Goal: Find specific page/section: Find specific page/section

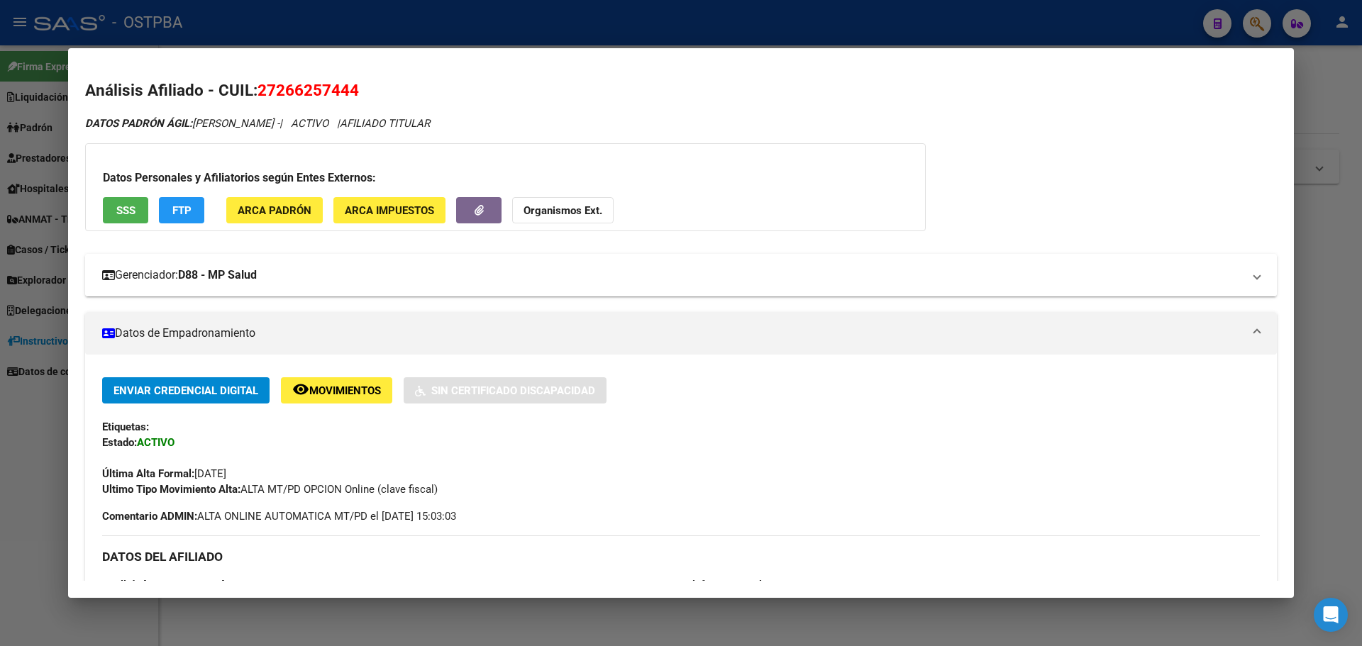
scroll to position [194, 0]
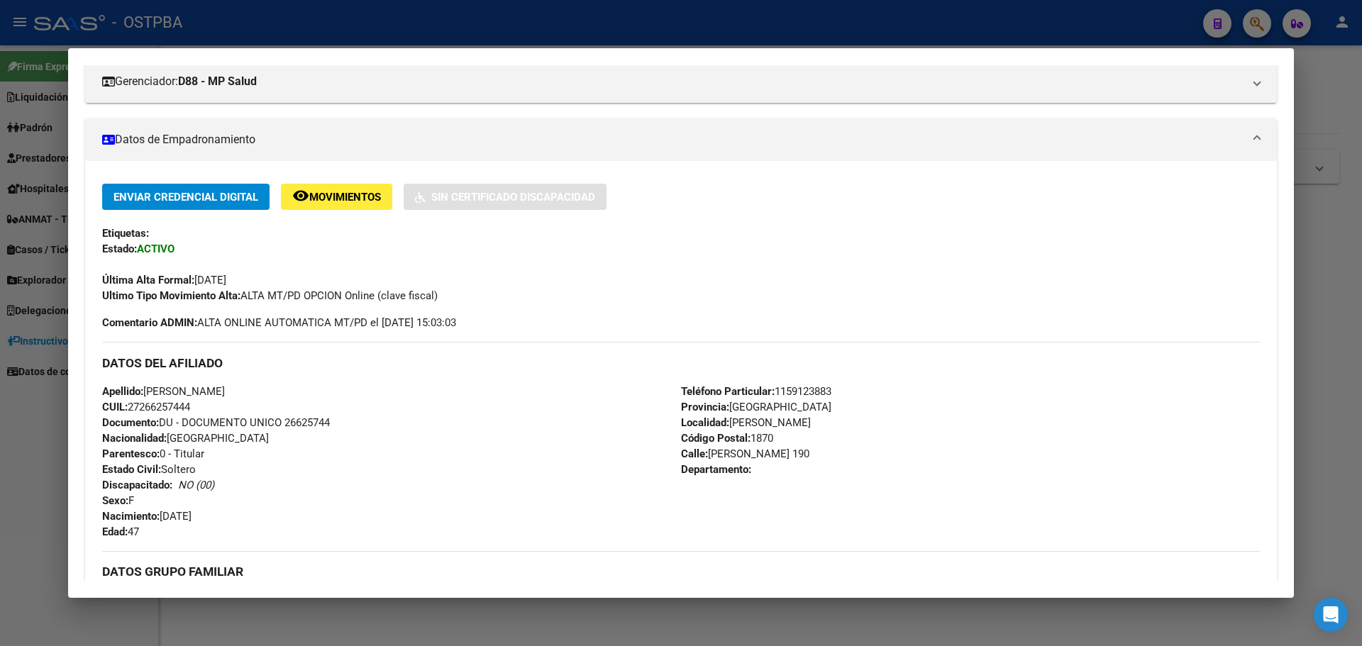
click at [956, 21] on div at bounding box center [681, 323] width 1362 height 646
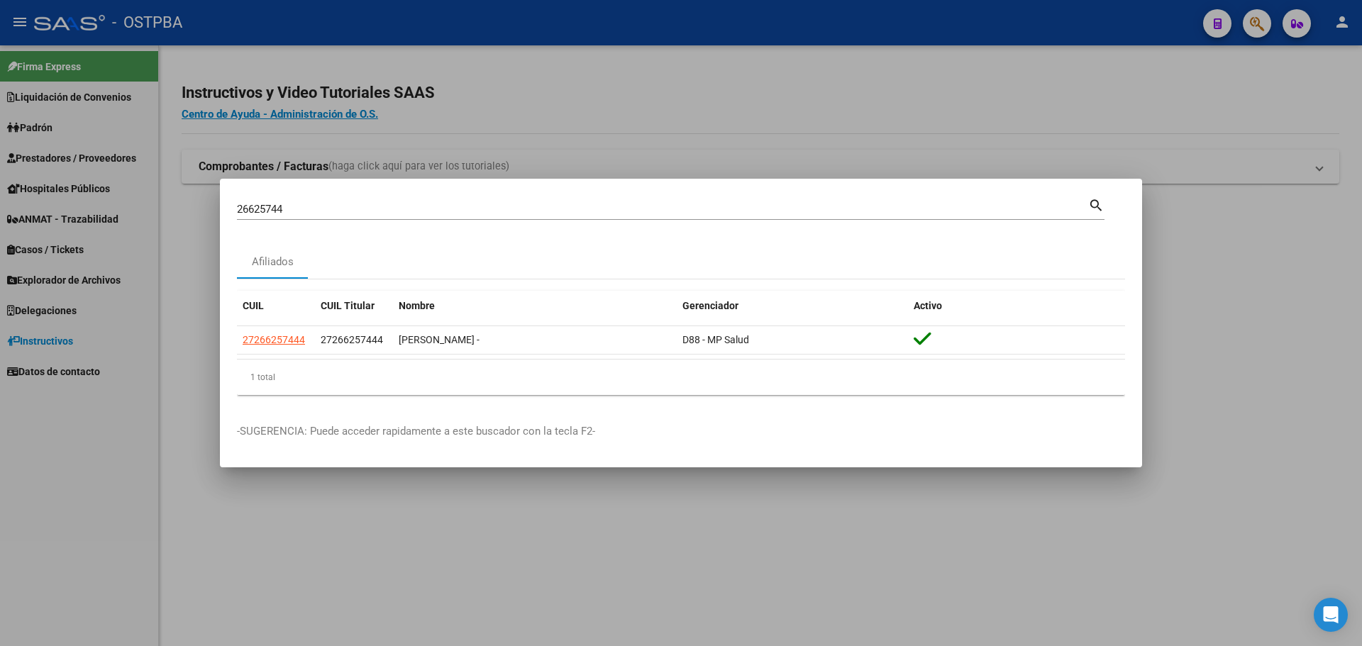
click at [1080, 77] on div at bounding box center [681, 323] width 1362 height 646
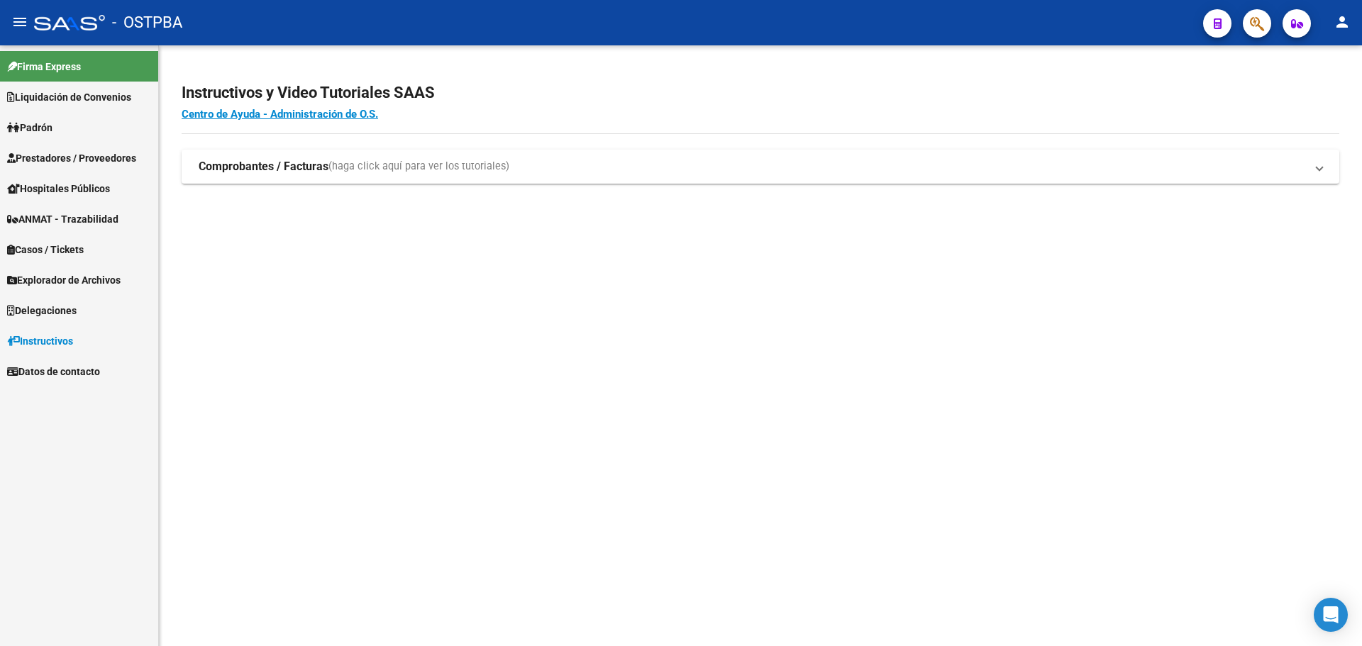
click at [79, 280] on span "Explorador de Archivos" at bounding box center [64, 280] width 114 height 16
click at [48, 309] on link "ARCA" at bounding box center [79, 310] width 158 height 31
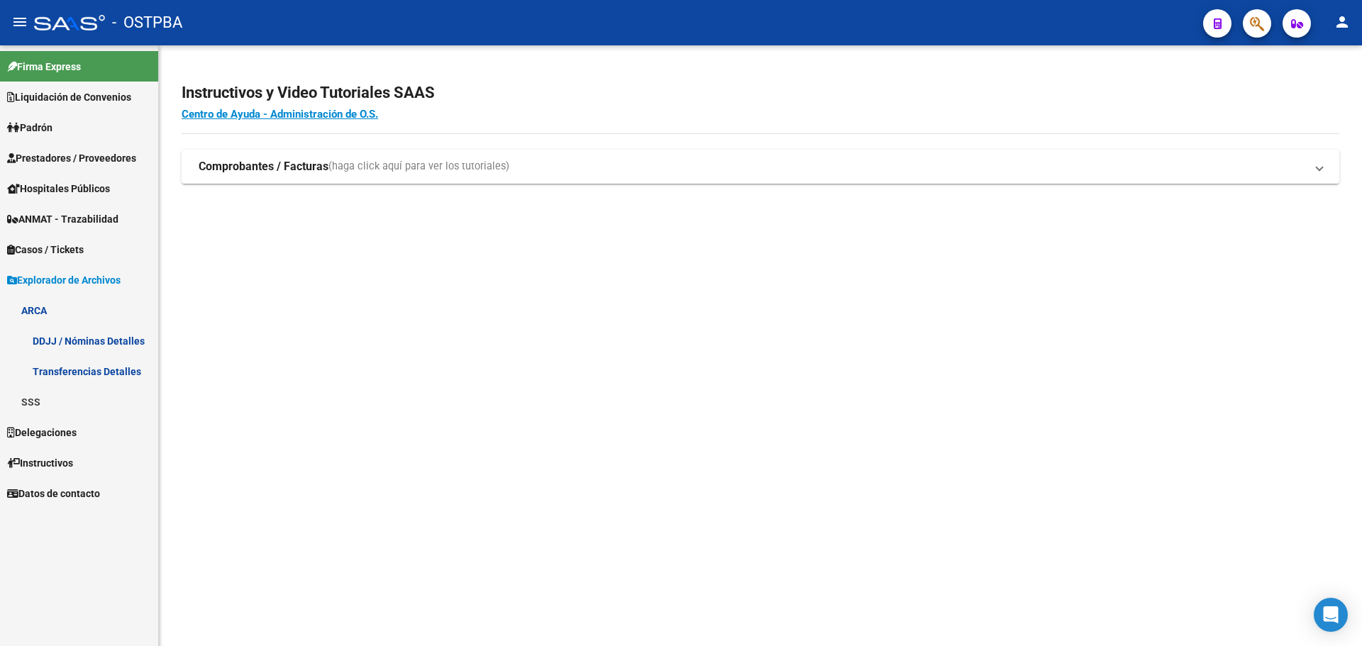
click at [58, 366] on link "Transferencias Detalles" at bounding box center [79, 371] width 158 height 31
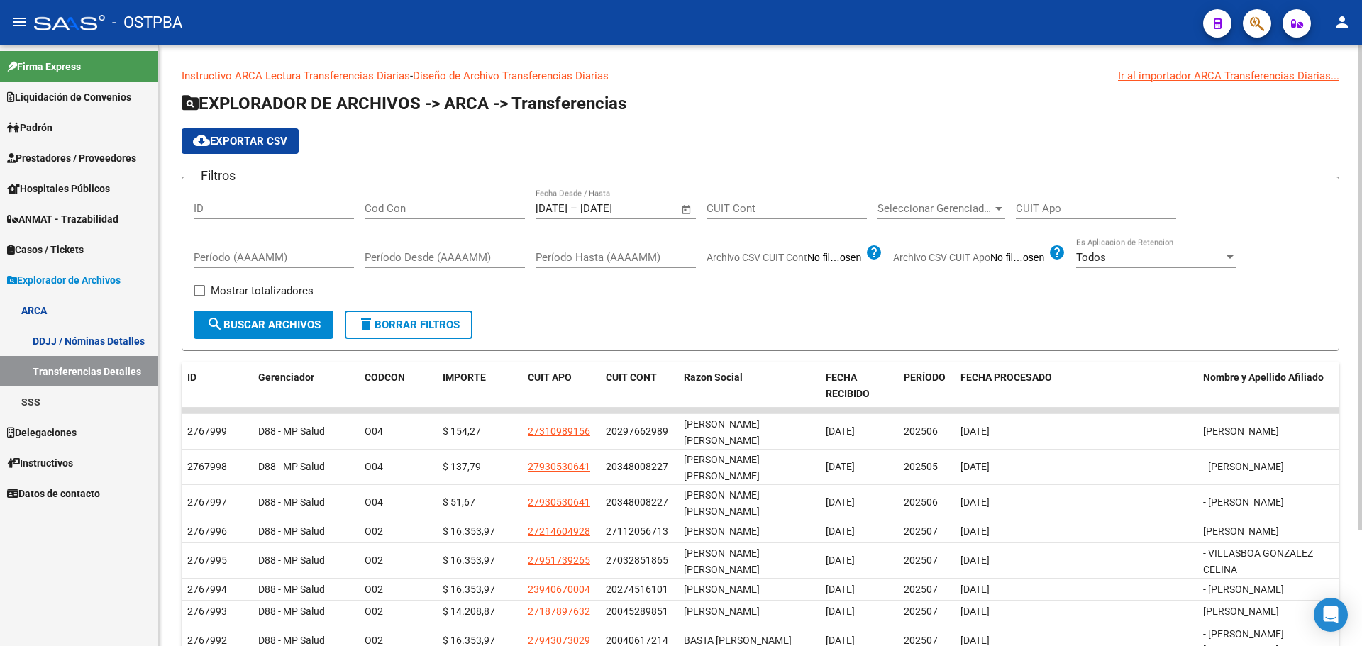
click at [249, 291] on span "Mostrar totalizadores" at bounding box center [262, 290] width 103 height 17
click at [199, 297] on input "Mostrar totalizadores" at bounding box center [199, 297] width 1 height 1
checkbox input "true"
click at [258, 324] on span "search Buscar Archivos" at bounding box center [263, 325] width 114 height 13
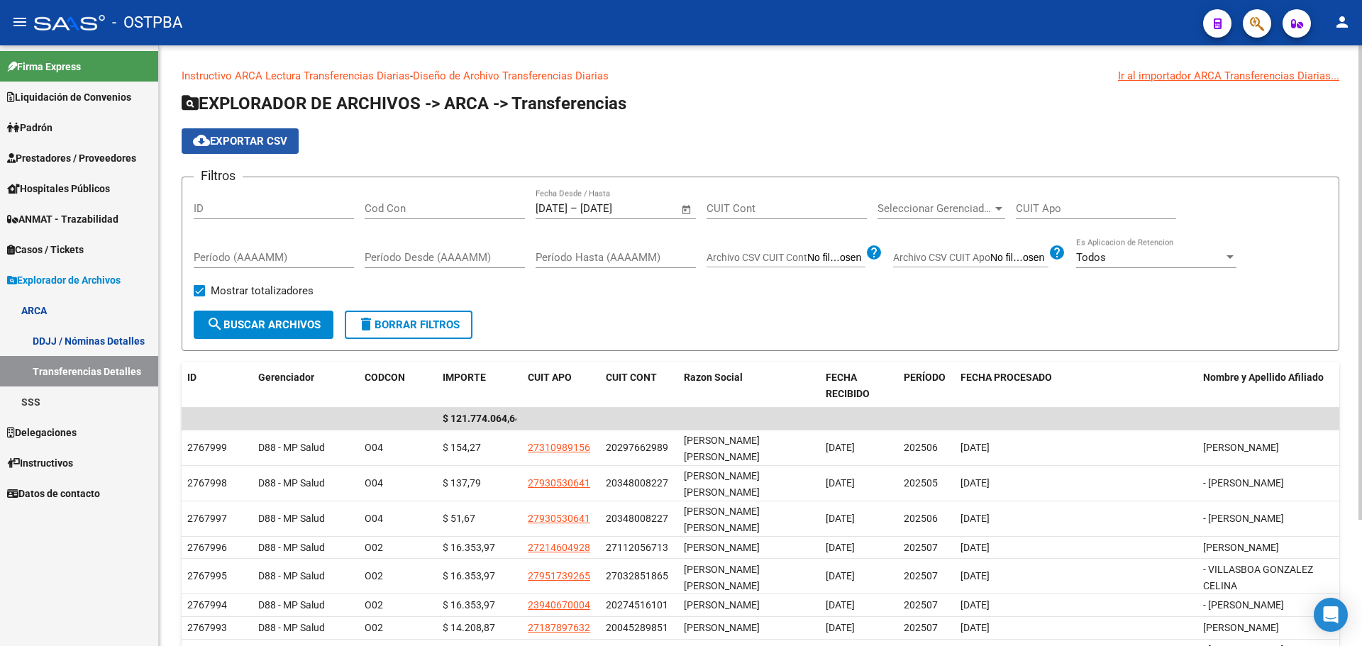
click at [253, 148] on button "cloud_download Exportar CSV" at bounding box center [240, 141] width 117 height 26
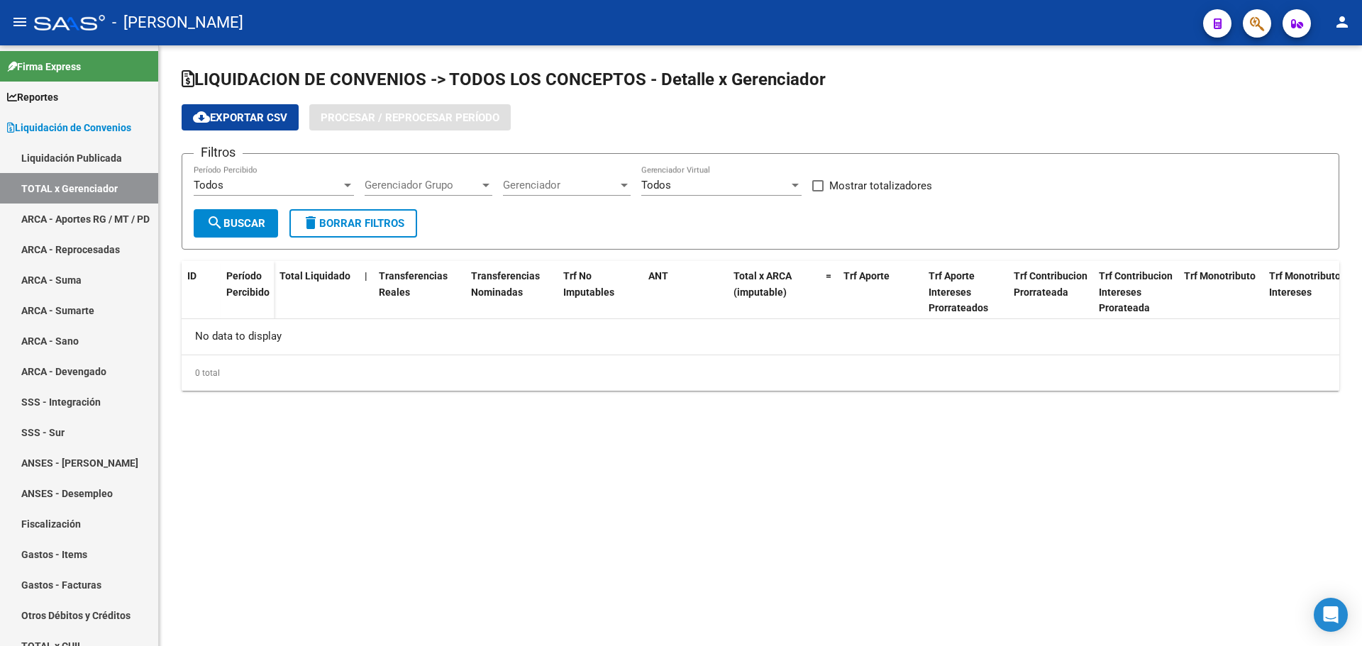
checkbox input "true"
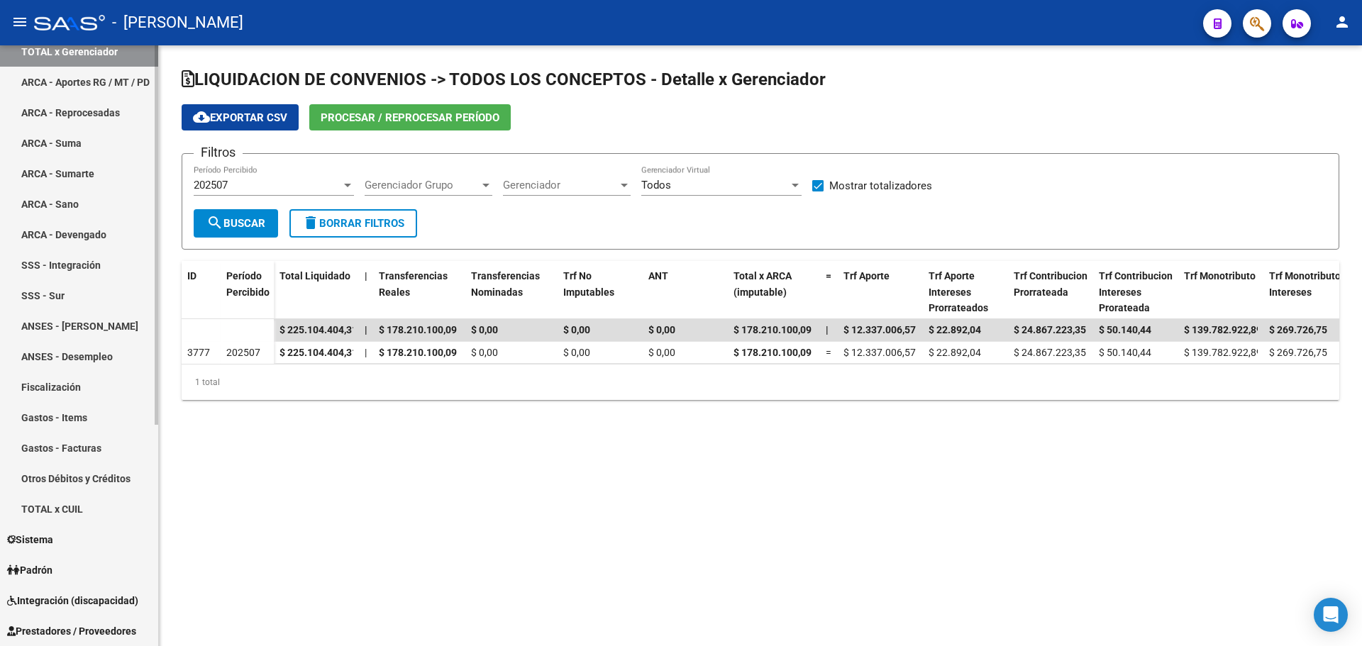
scroll to position [351, 0]
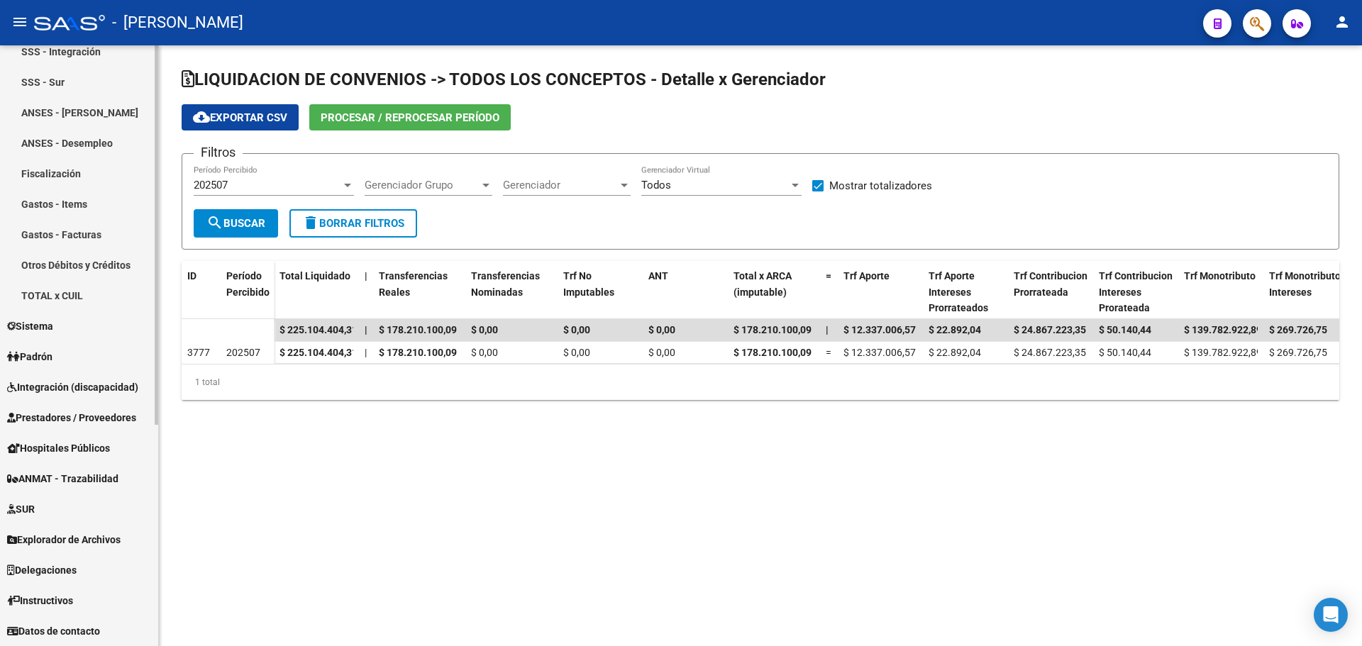
click at [114, 535] on span "Explorador de Archivos" at bounding box center [64, 540] width 114 height 16
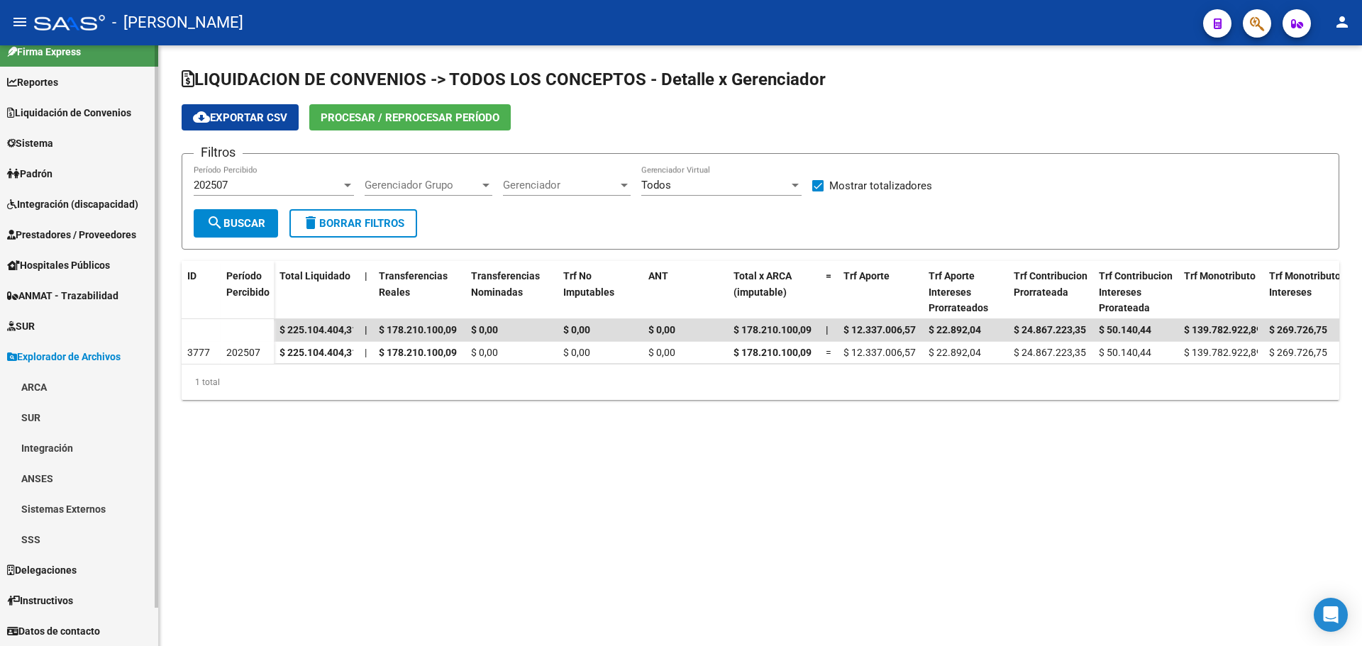
scroll to position [15, 0]
click at [69, 394] on link "ARCA" at bounding box center [79, 387] width 158 height 31
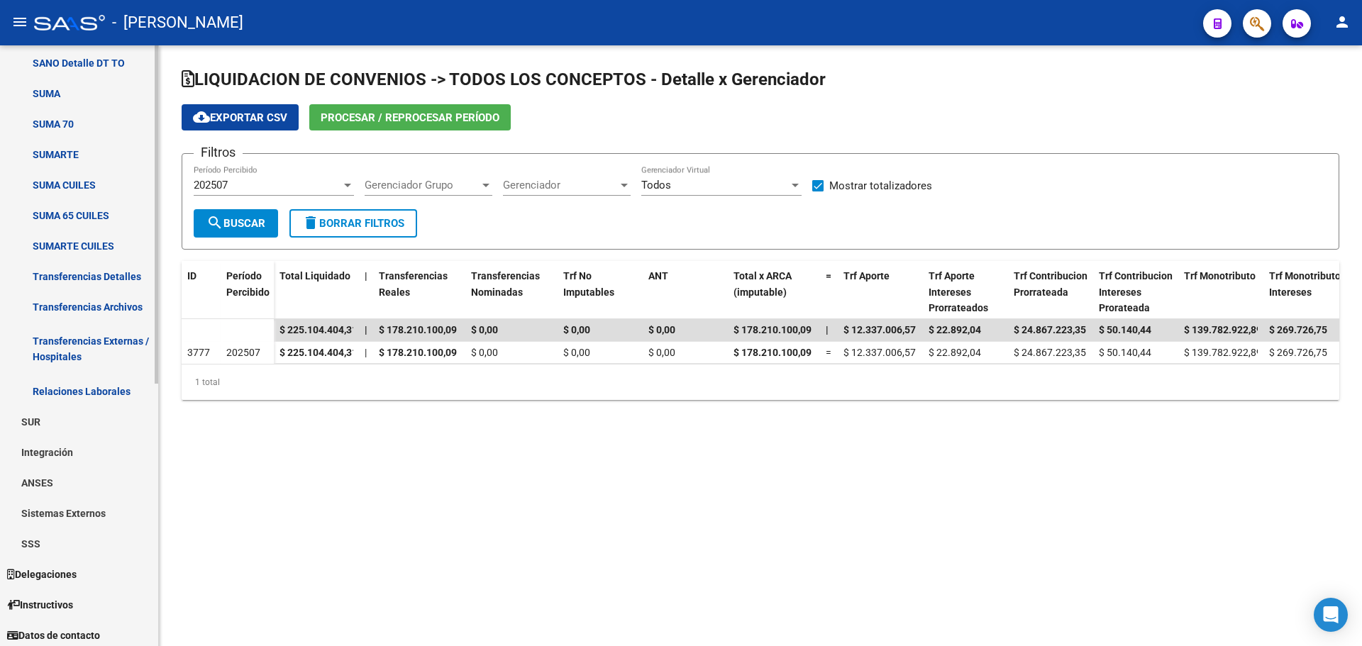
scroll to position [465, 0]
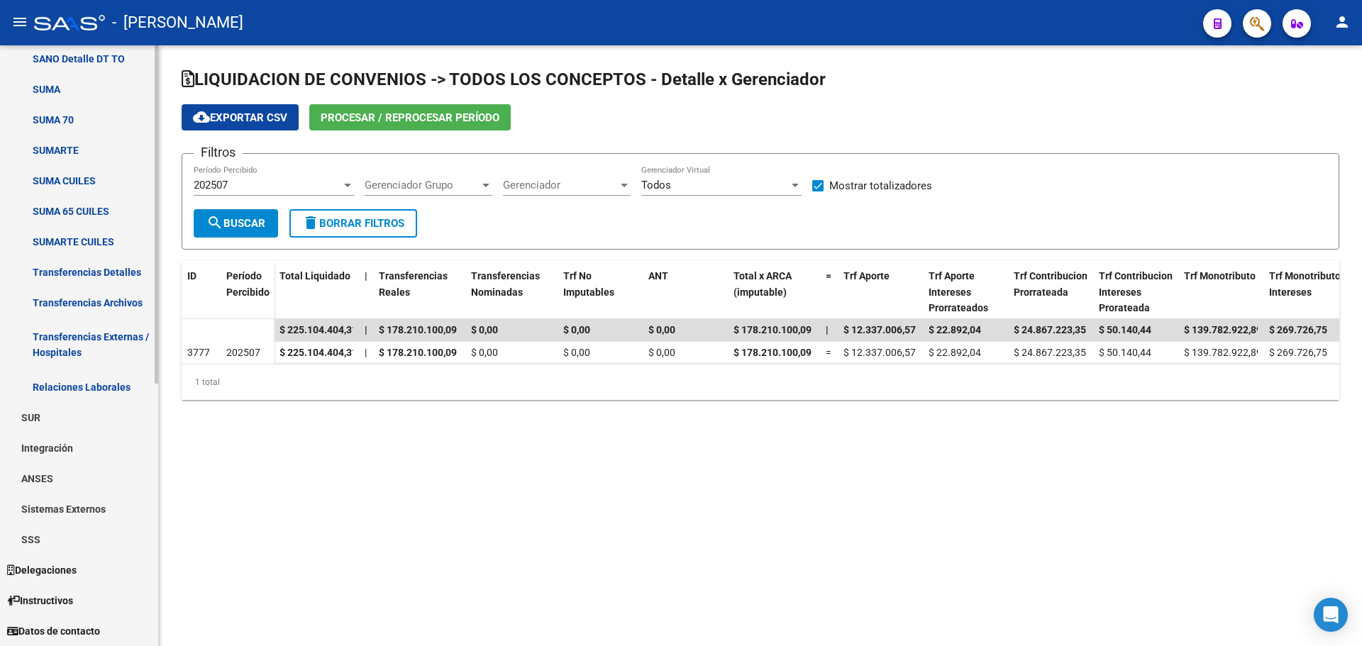
click at [112, 268] on link "Transferencias Detalles" at bounding box center [79, 272] width 158 height 31
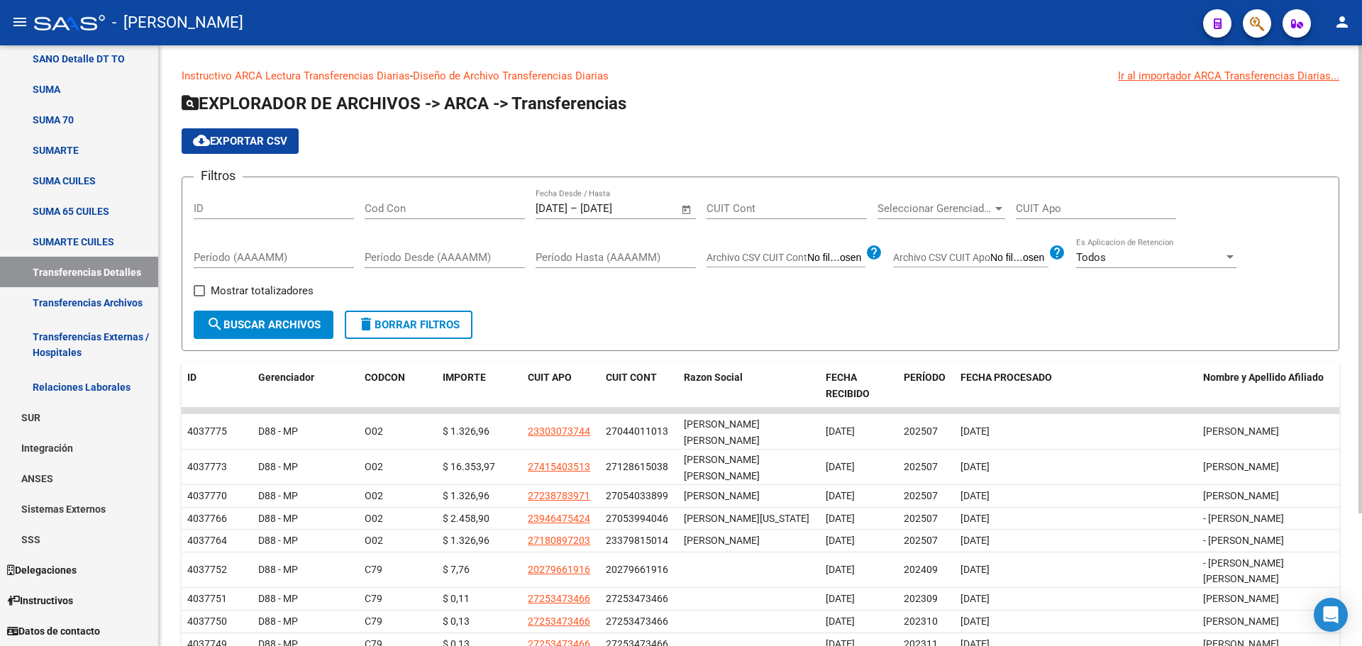
click at [224, 293] on span "Mostrar totalizadores" at bounding box center [262, 290] width 103 height 17
click at [199, 297] on input "Mostrar totalizadores" at bounding box center [199, 297] width 1 height 1
checkbox input "true"
click at [237, 319] on span "search Buscar Archivos" at bounding box center [263, 325] width 114 height 13
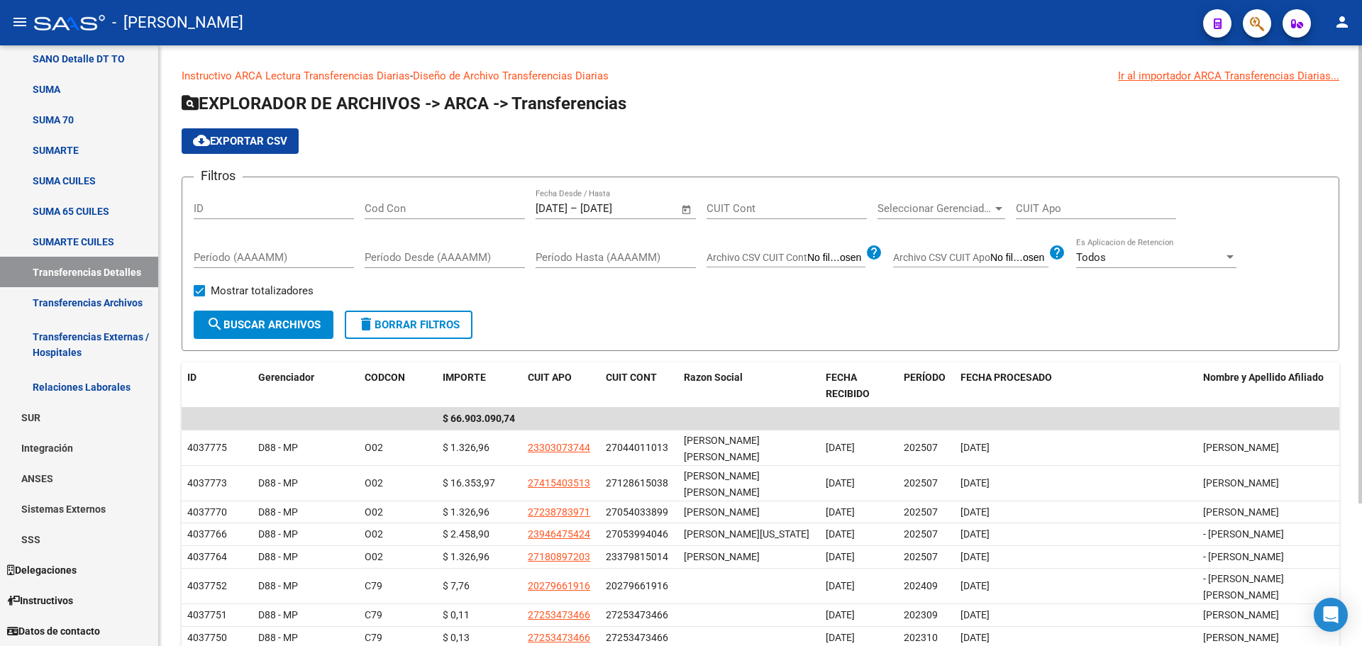
click at [270, 140] on span "cloud_download Exportar CSV" at bounding box center [240, 141] width 94 height 13
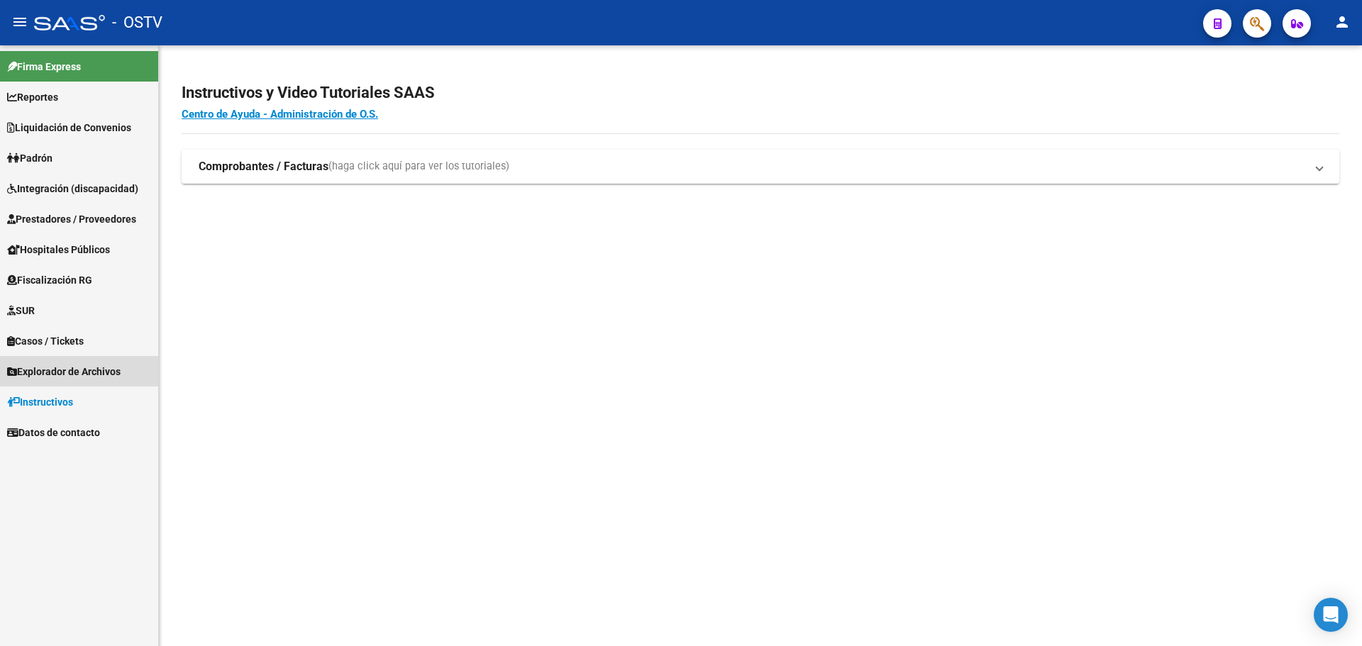
click at [87, 367] on span "Explorador de Archivos" at bounding box center [64, 372] width 114 height 16
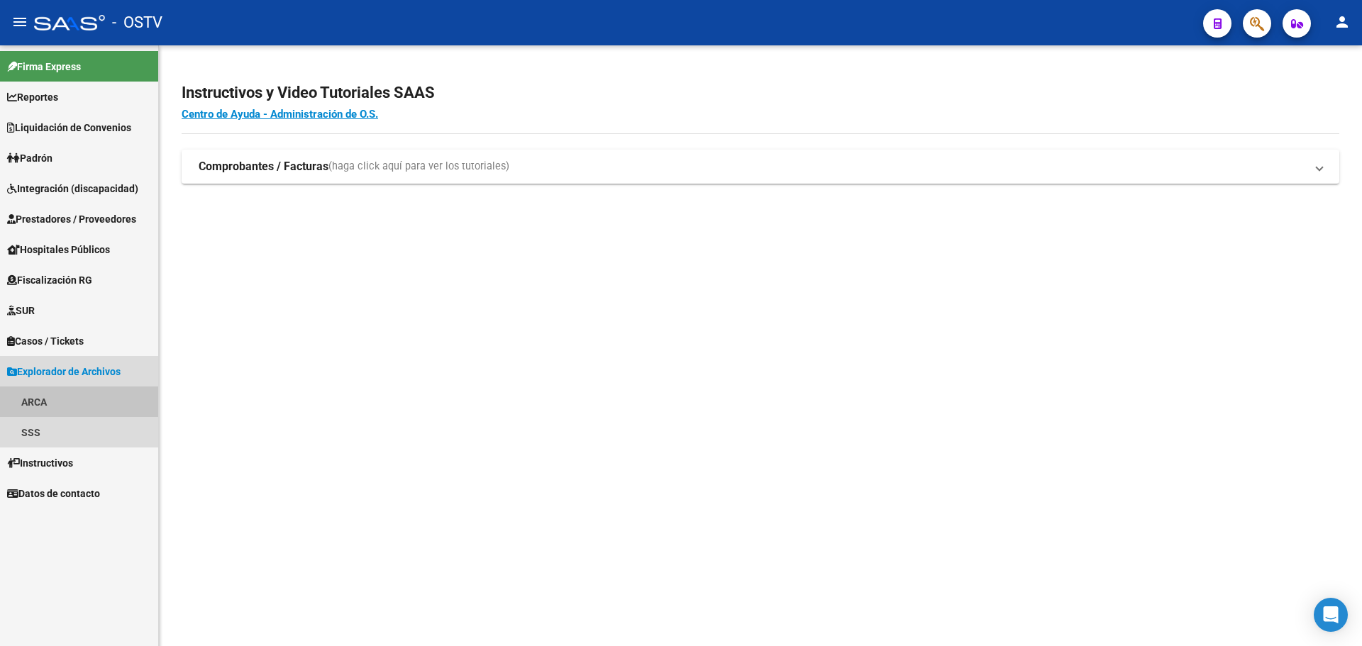
click at [55, 394] on link "ARCA" at bounding box center [79, 402] width 158 height 31
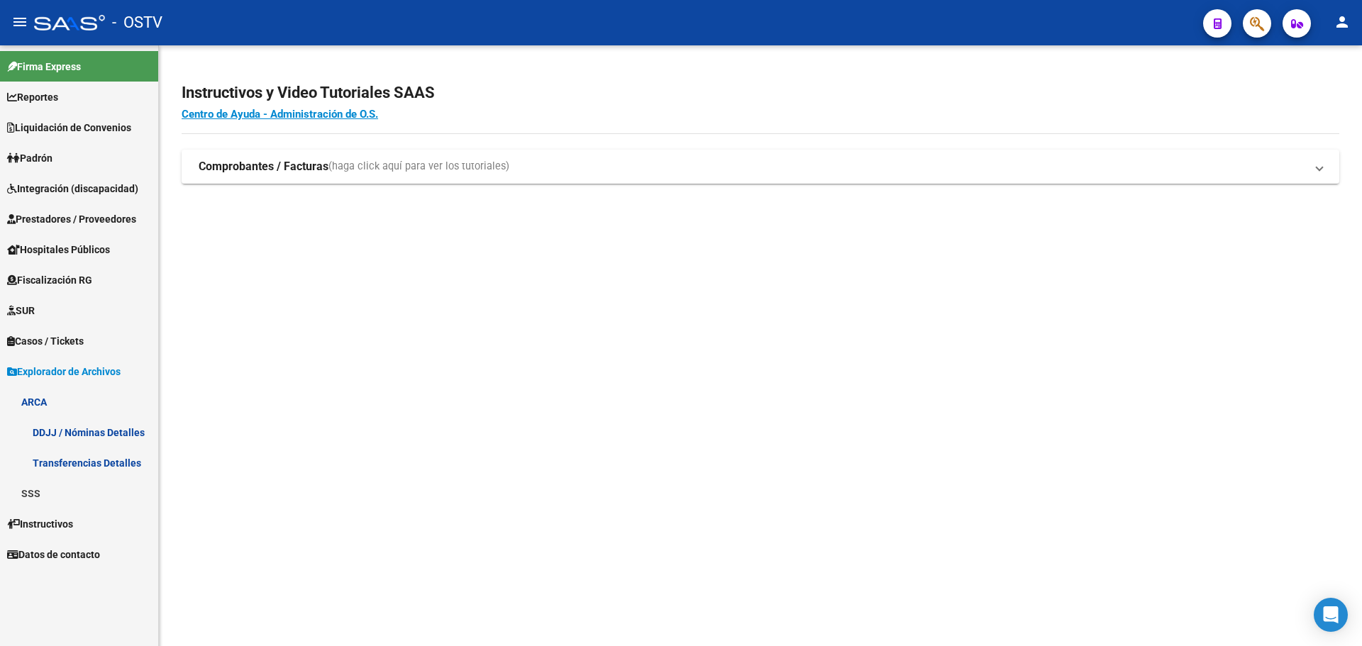
click at [57, 453] on link "Transferencias Detalles" at bounding box center [79, 463] width 158 height 31
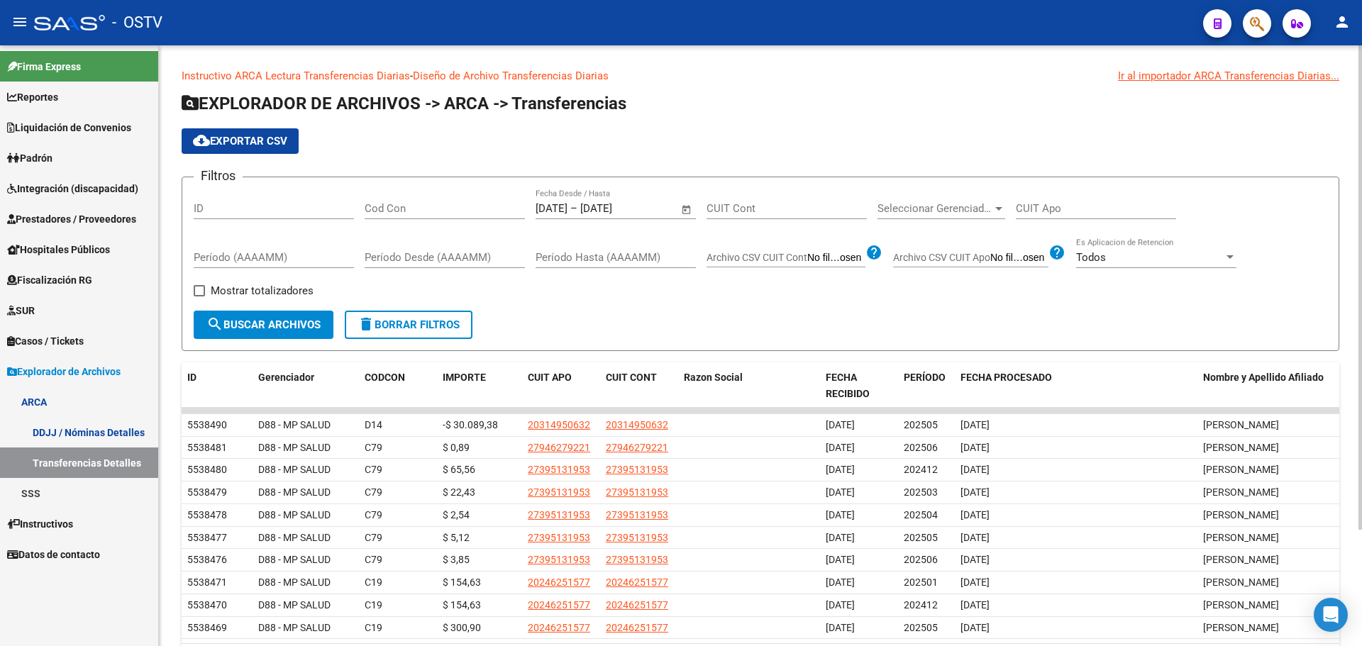
click at [269, 299] on span "Mostrar totalizadores" at bounding box center [262, 290] width 103 height 17
click at [199, 297] on input "Mostrar totalizadores" at bounding box center [199, 297] width 1 height 1
checkbox input "true"
click at [270, 323] on span "search Buscar Archivos" at bounding box center [263, 325] width 114 height 13
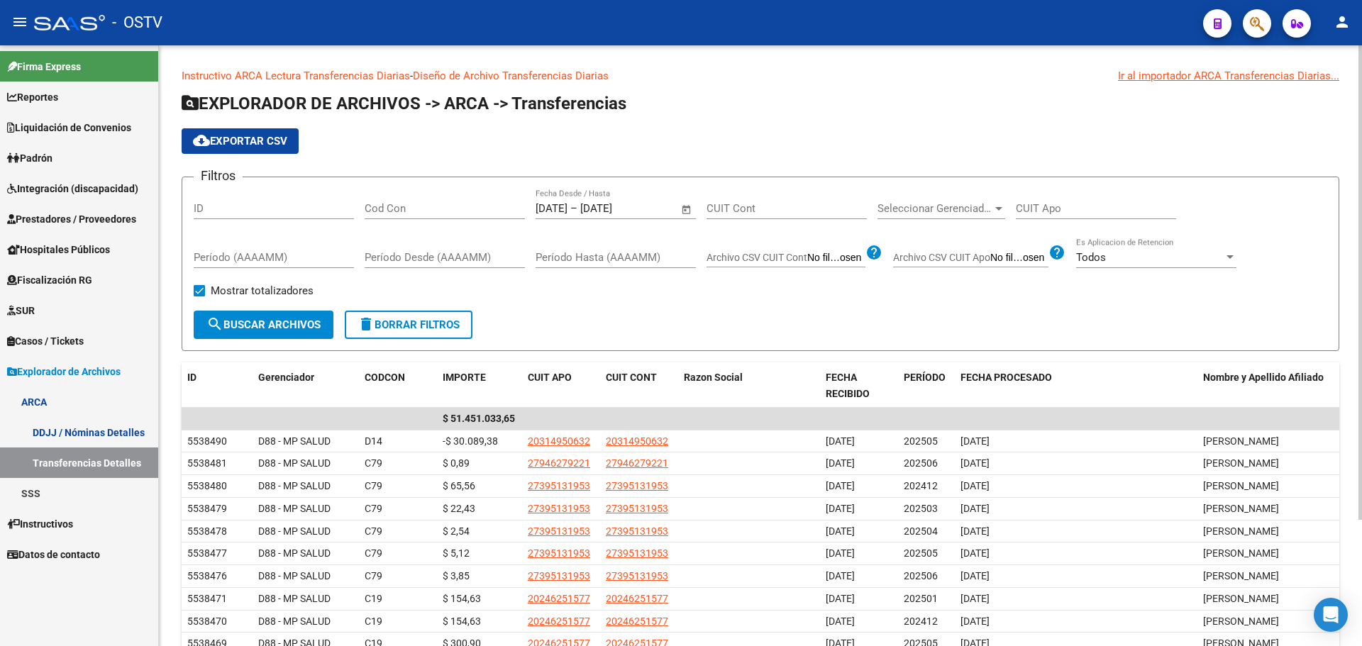
click at [271, 140] on span "cloud_download Exportar CSV" at bounding box center [240, 141] width 94 height 13
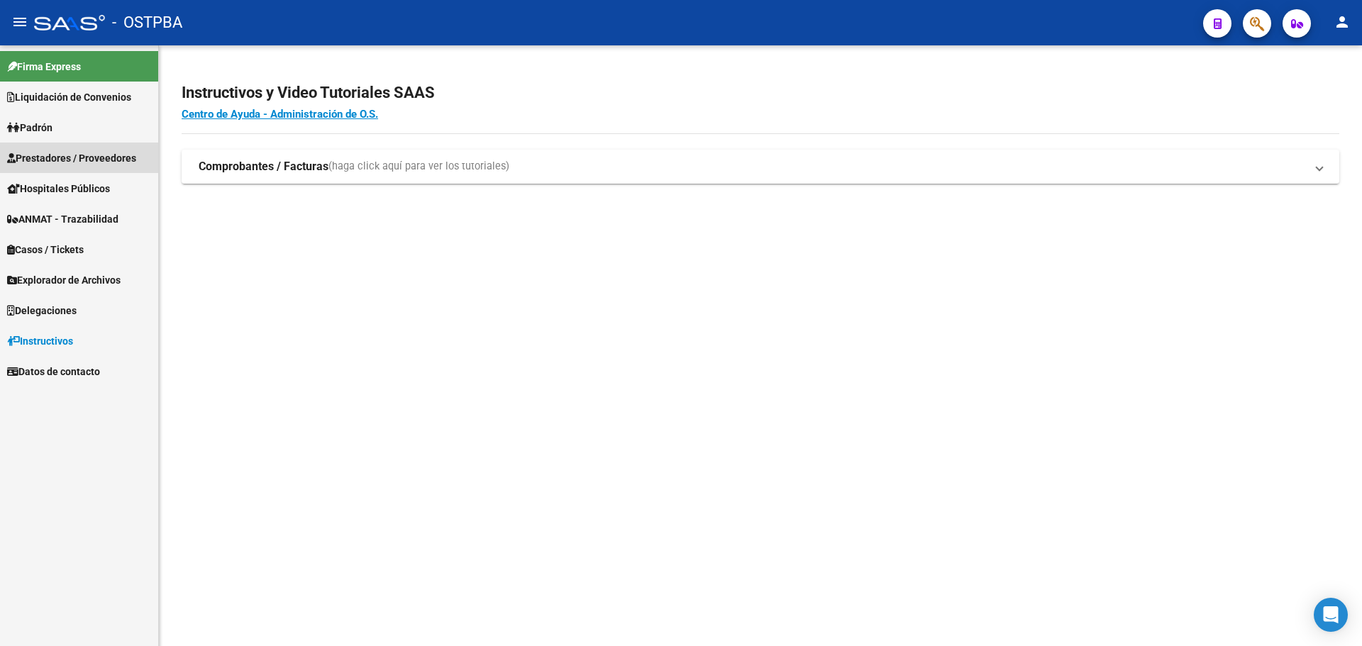
click at [92, 155] on span "Prestadores / Proveedores" at bounding box center [71, 158] width 129 height 16
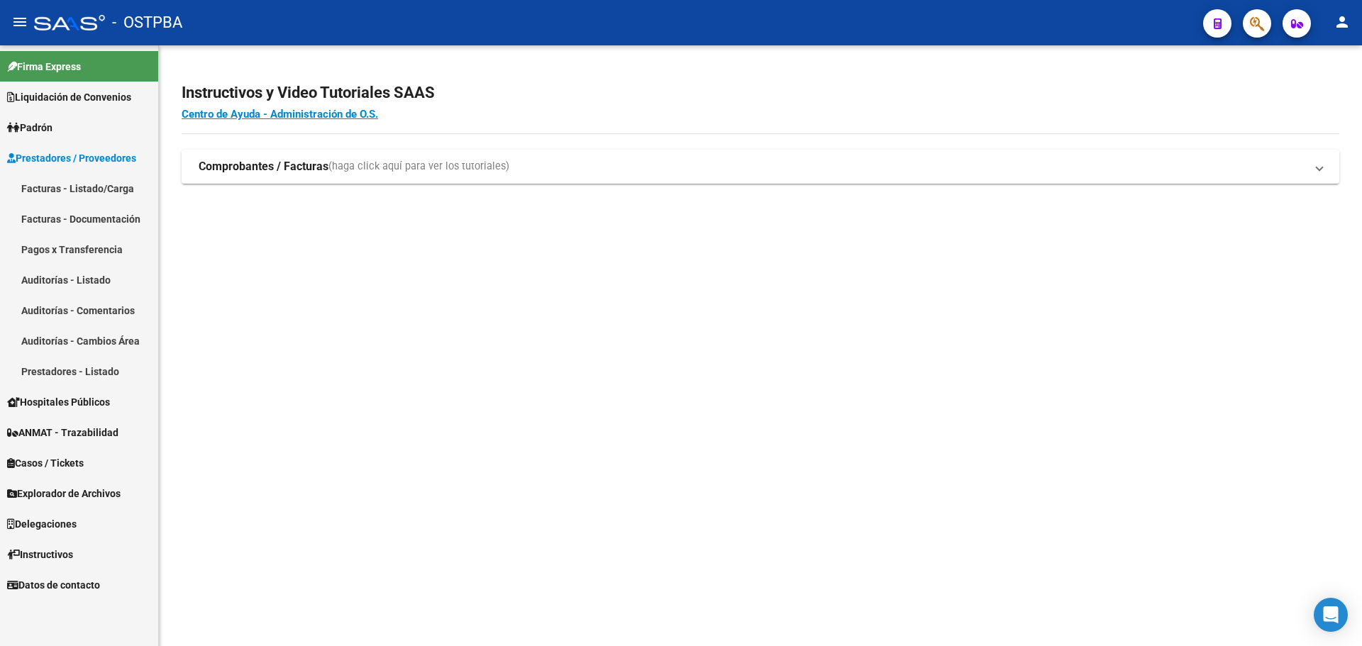
click at [105, 275] on link "Auditorías - Listado" at bounding box center [79, 280] width 158 height 31
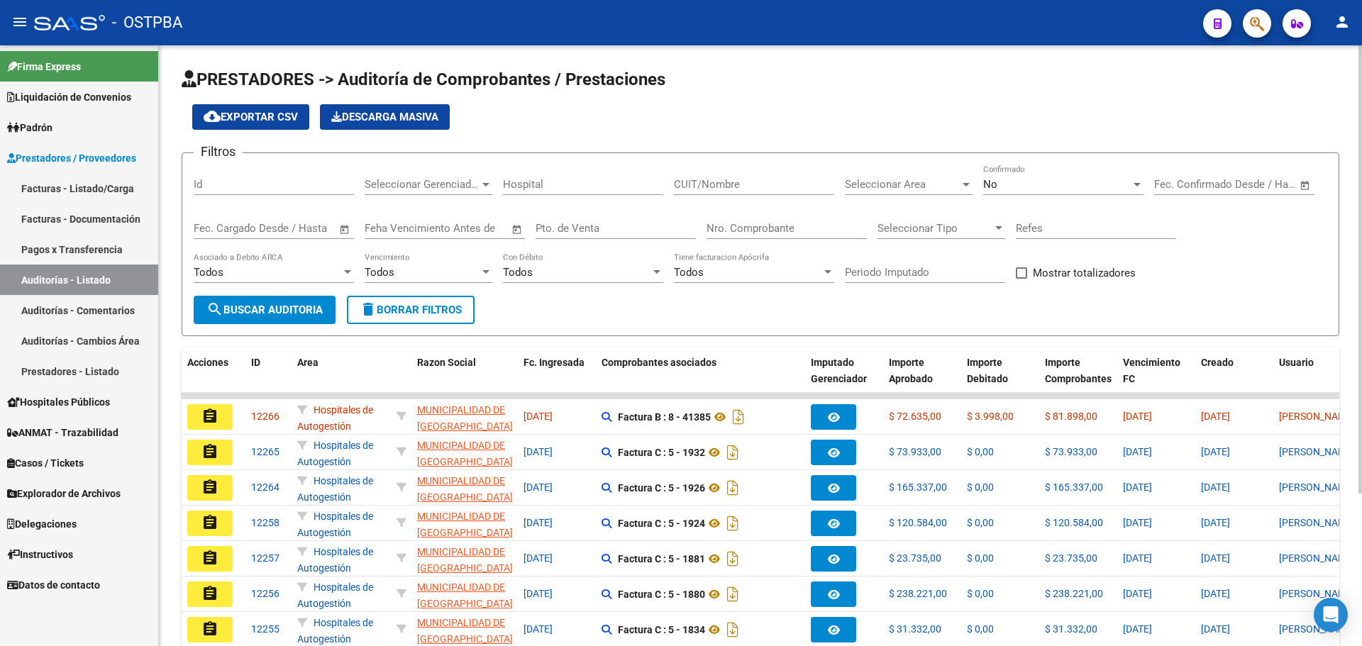
click at [806, 233] on input "Nro. Comprobante" at bounding box center [787, 228] width 160 height 13
click at [1002, 189] on div "No" at bounding box center [1057, 184] width 148 height 13
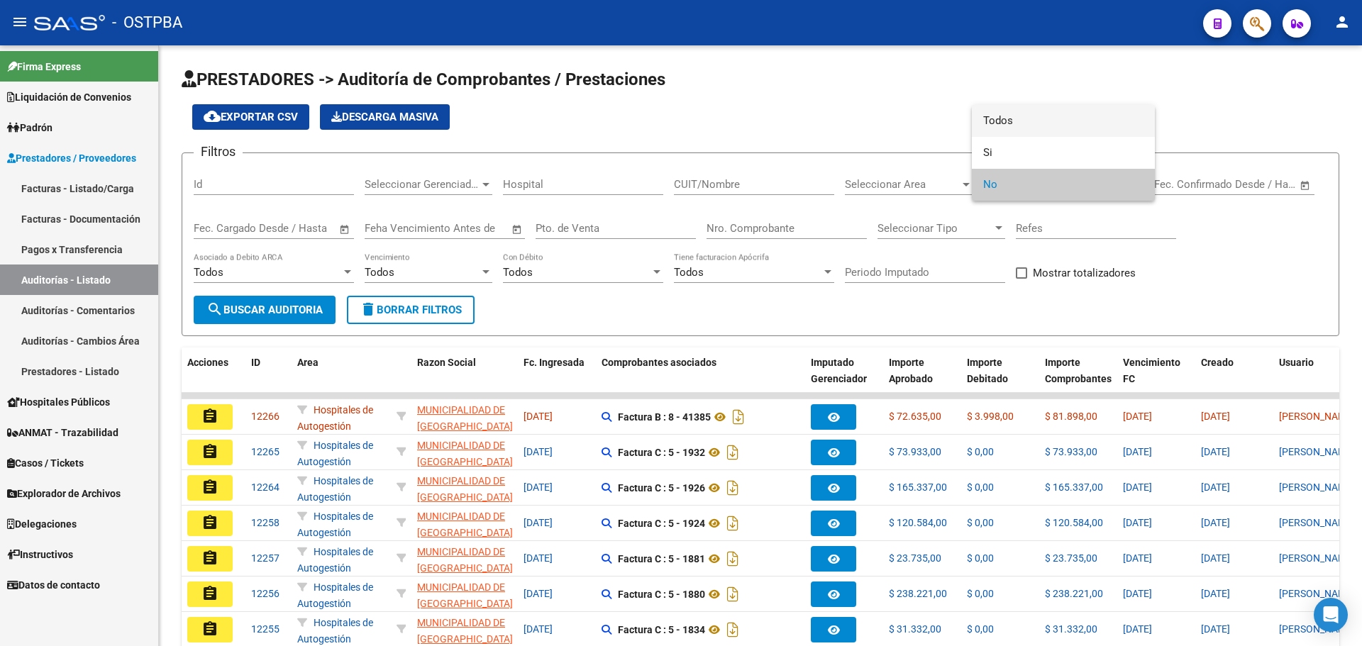
click at [1042, 116] on span "Todos" at bounding box center [1063, 121] width 160 height 32
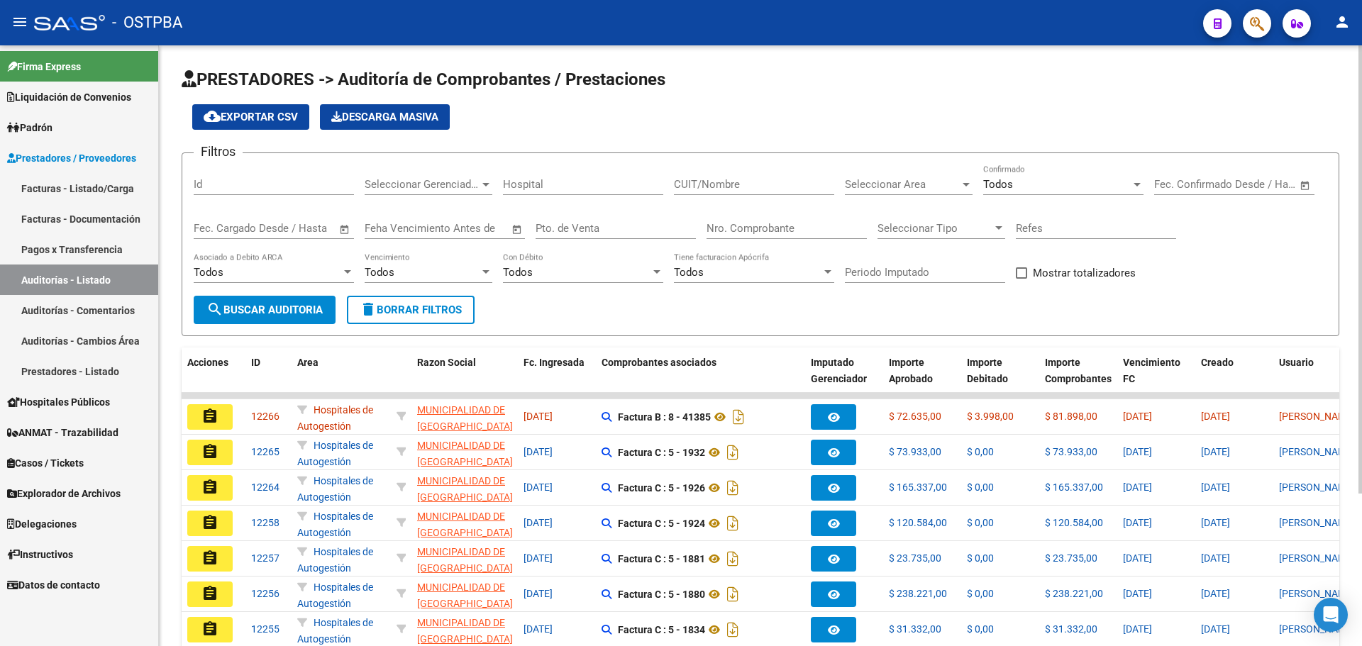
click at [768, 216] on div "Nro. Comprobante" at bounding box center [787, 224] width 160 height 31
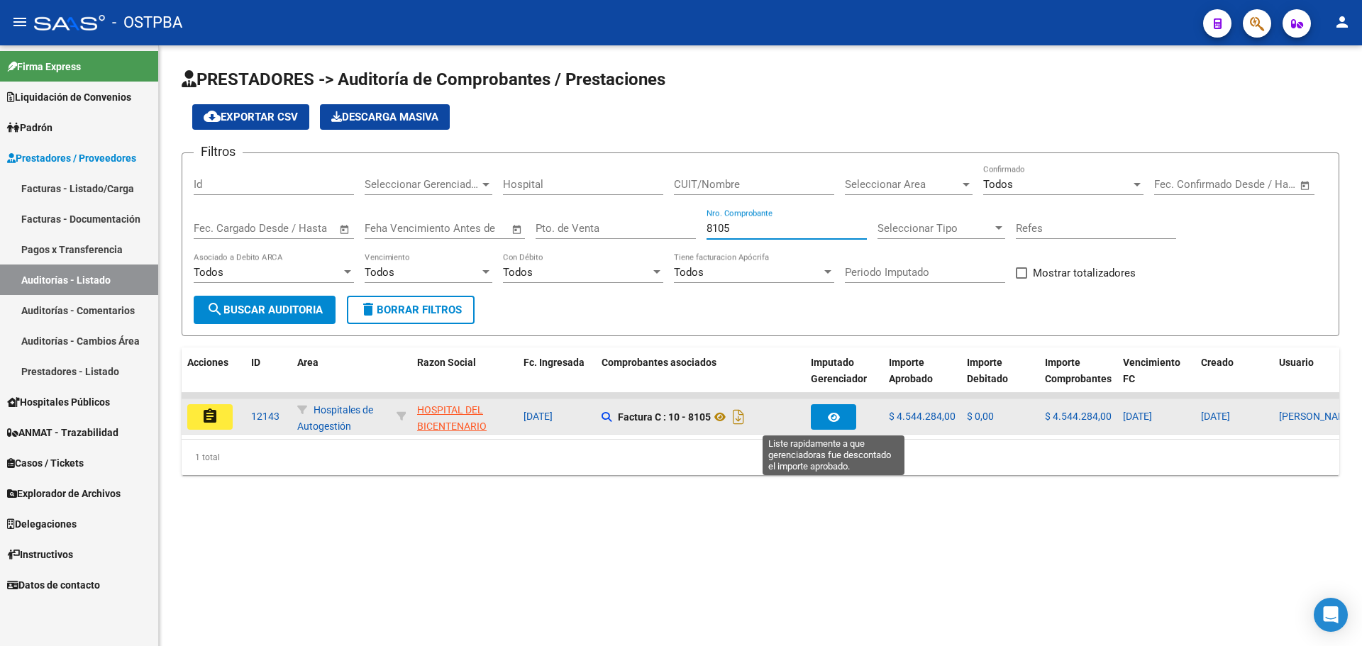
type input "8105"
click at [830, 414] on icon "button" at bounding box center [834, 417] width 12 height 11
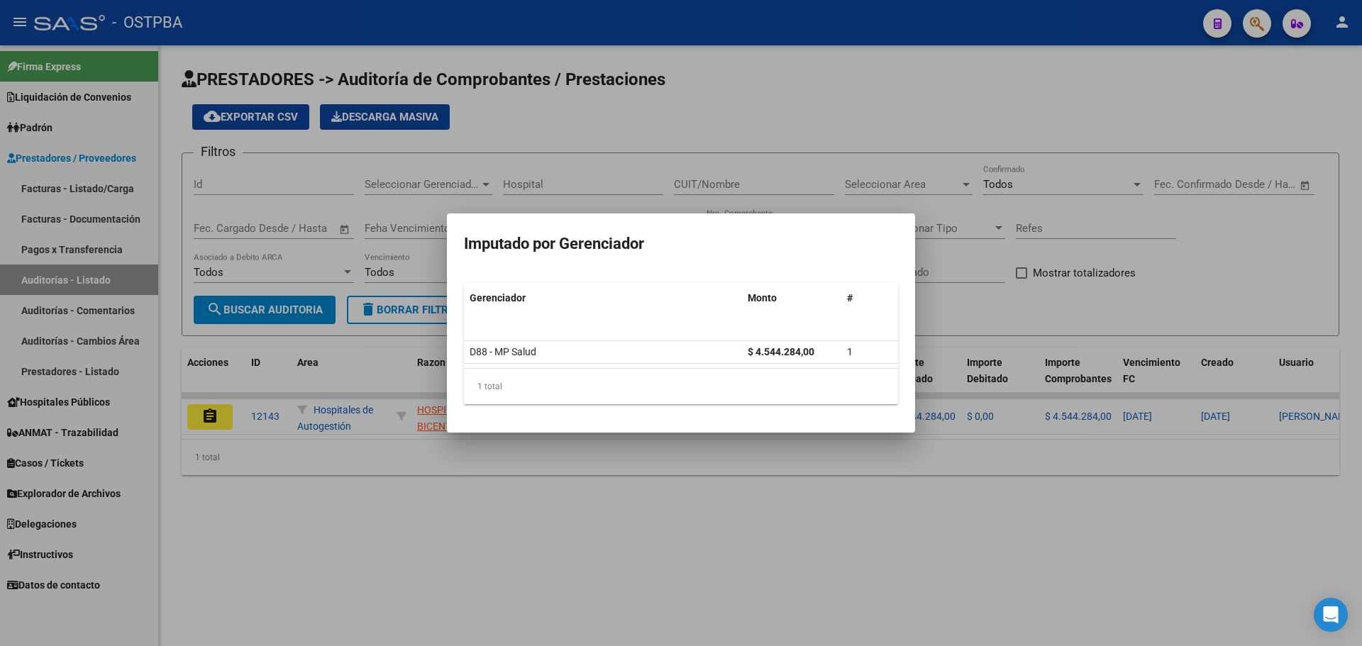
click at [777, 463] on div at bounding box center [681, 323] width 1362 height 646
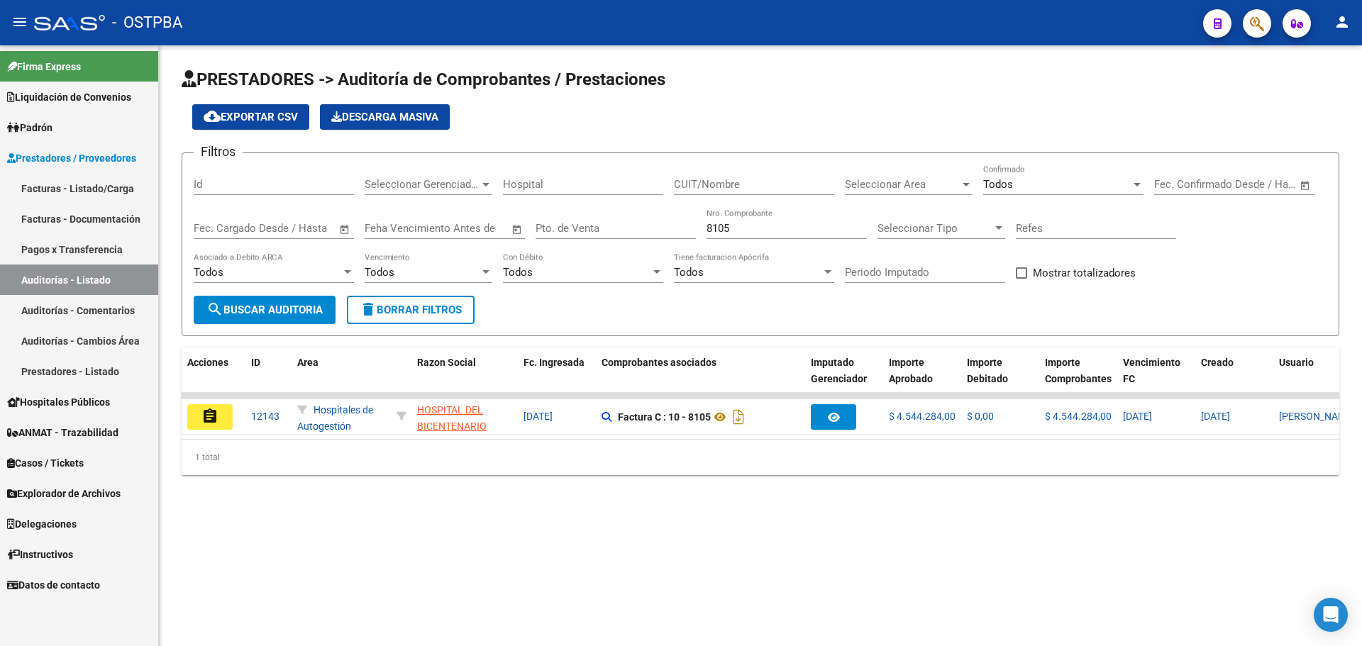
drag, startPoint x: 212, startPoint y: 417, endPoint x: 224, endPoint y: 421, distance: 12.8
click at [215, 418] on mat-icon "assignment" at bounding box center [210, 416] width 17 height 17
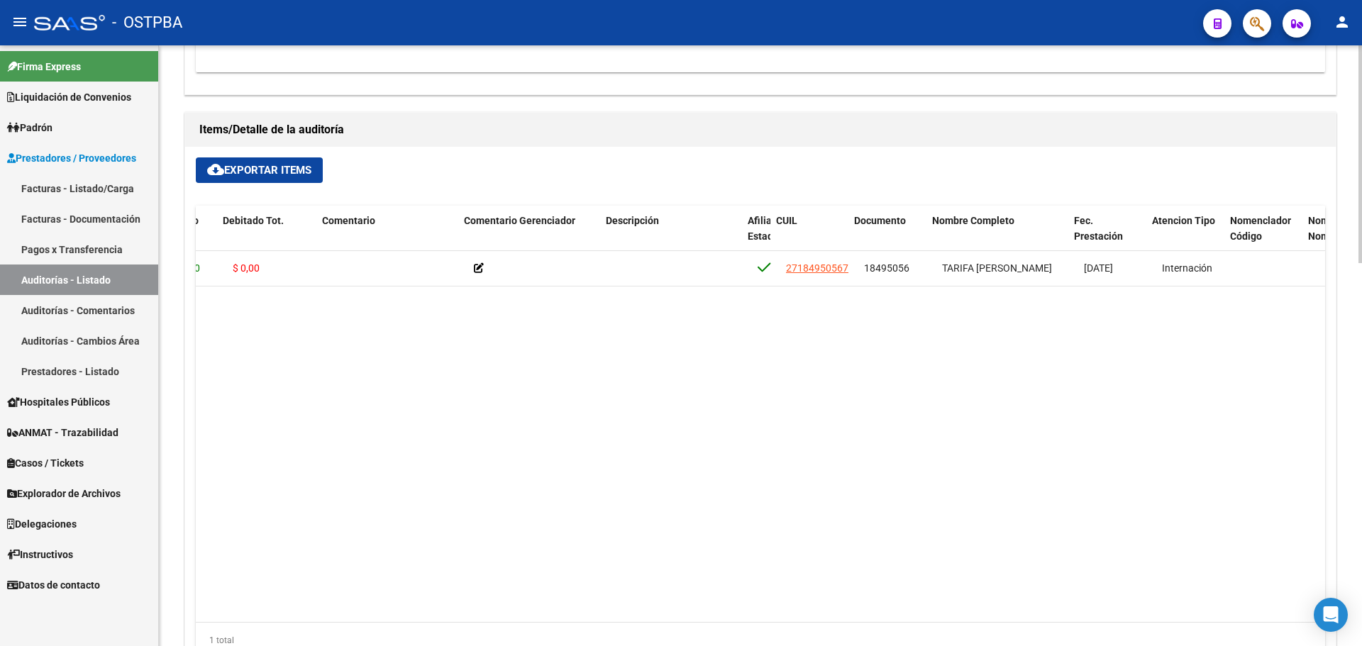
scroll to position [0, 433]
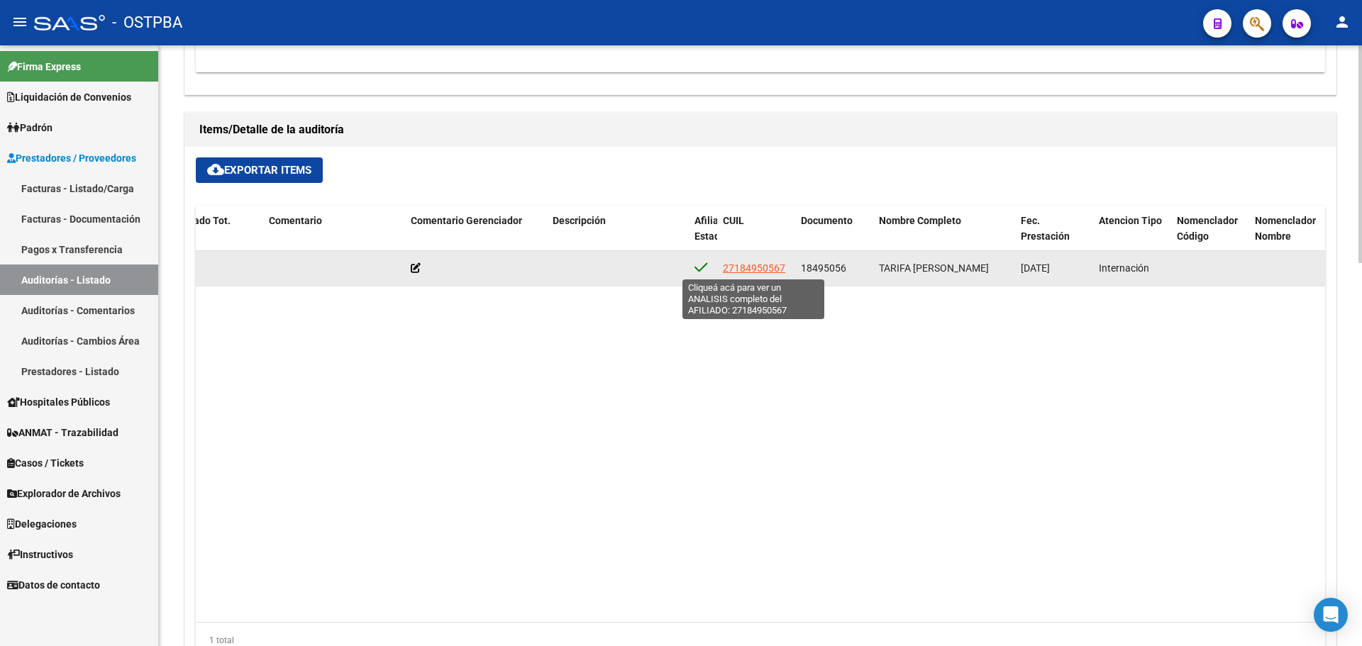
drag, startPoint x: 788, startPoint y: 264, endPoint x: 724, endPoint y: 269, distance: 64.1
click at [724, 269] on div "27184950567" at bounding box center [756, 268] width 67 height 16
copy span "27184950567"
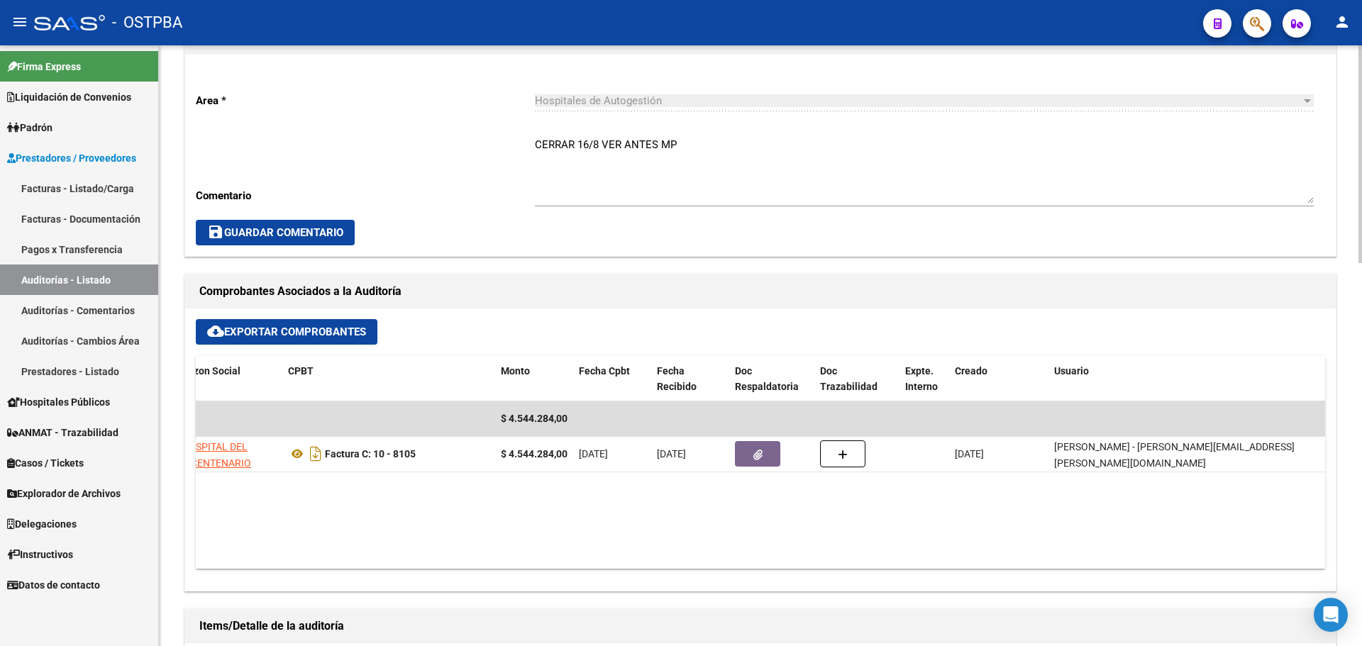
scroll to position [0, 0]
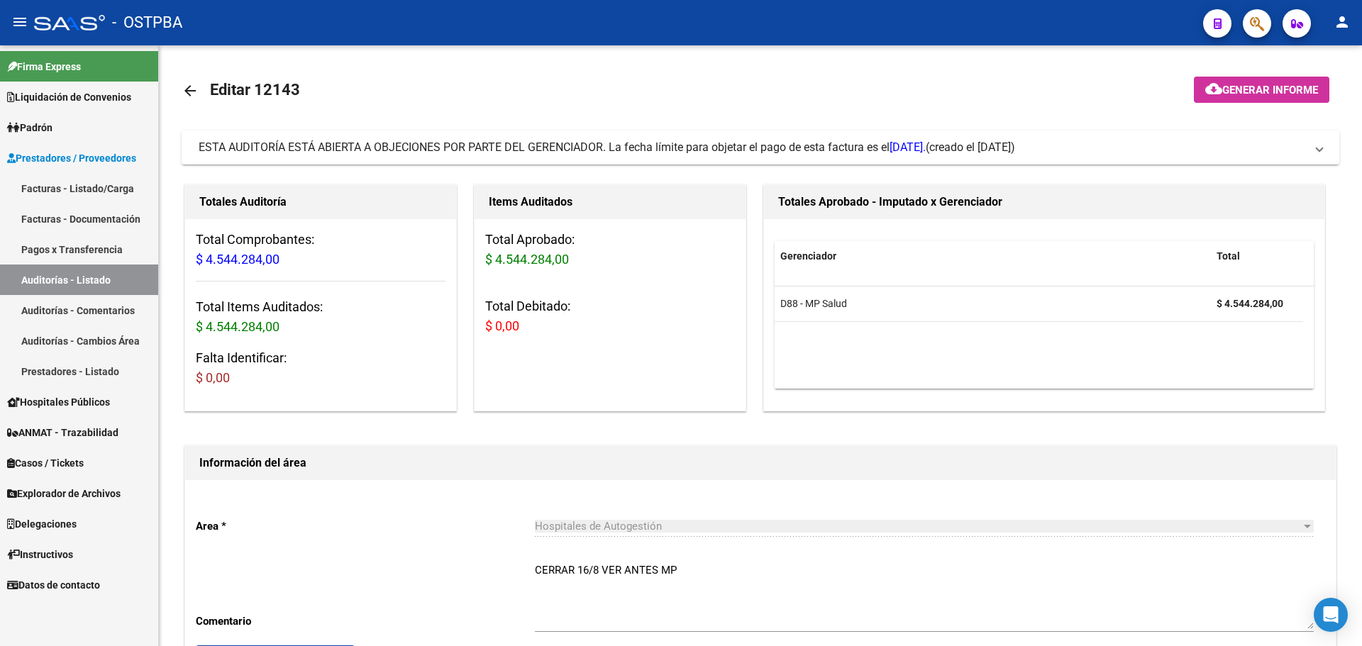
click at [89, 270] on link "Auditorías - Listado" at bounding box center [79, 280] width 158 height 31
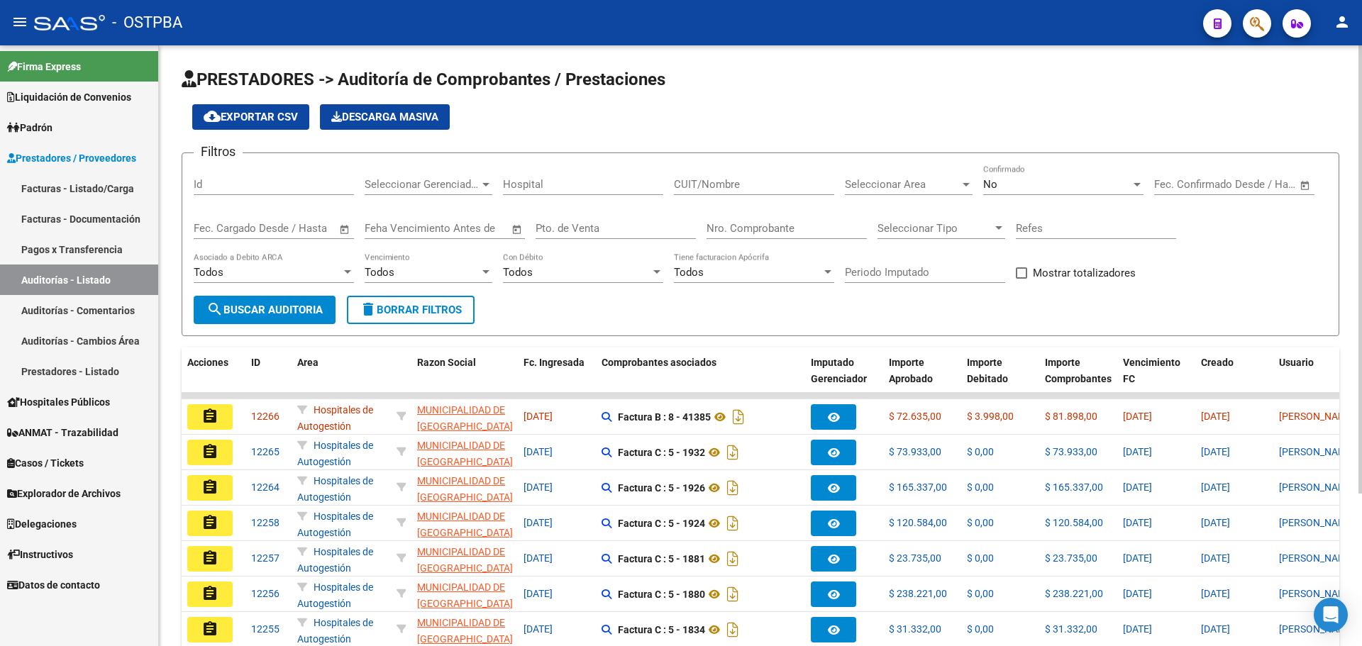
click at [764, 219] on div "Nro. Comprobante" at bounding box center [787, 224] width 160 height 31
type input "6085"
click at [1027, 191] on div "No Confirmado" at bounding box center [1063, 180] width 160 height 31
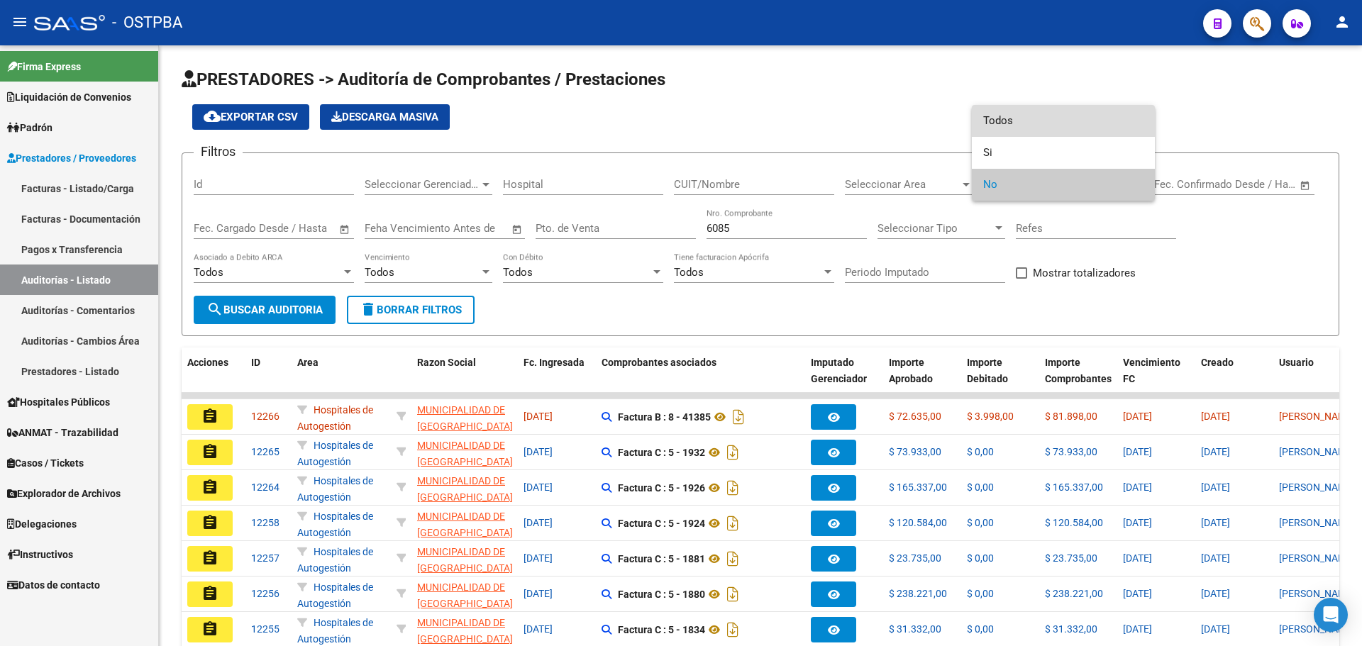
click at [1029, 127] on span "Todos" at bounding box center [1063, 121] width 160 height 32
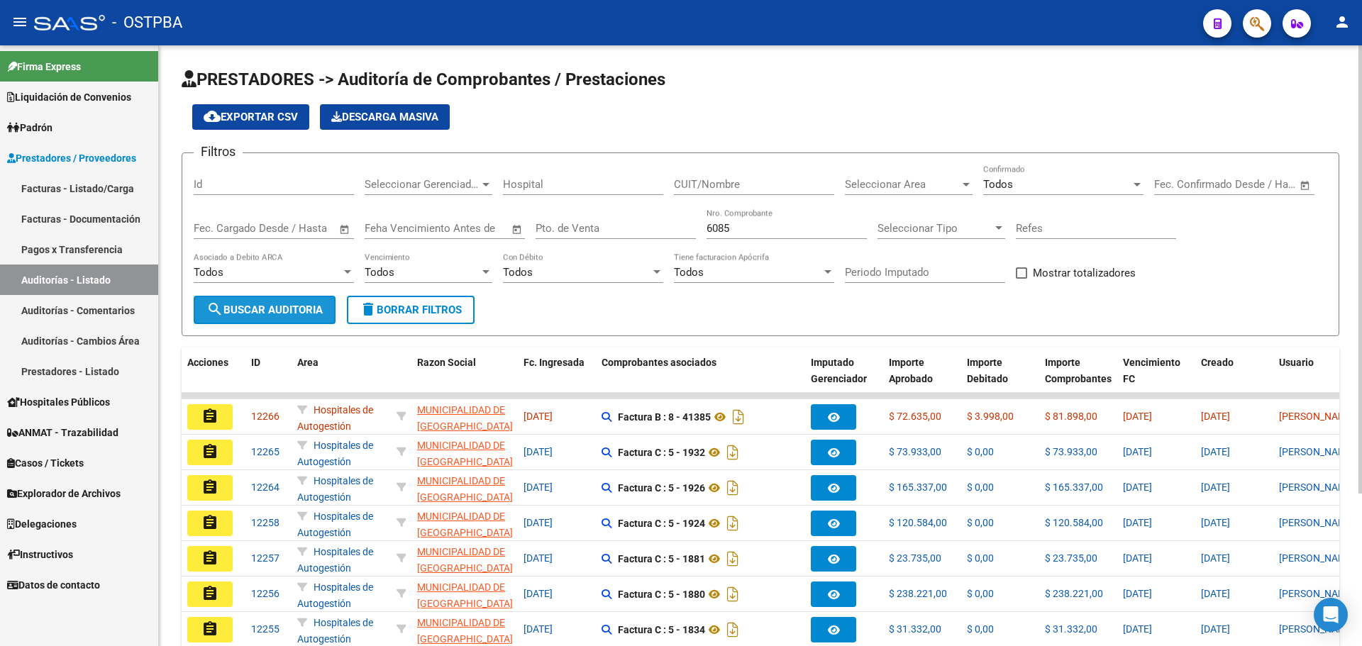
click at [294, 300] on button "search Buscar Auditoria" at bounding box center [265, 310] width 142 height 28
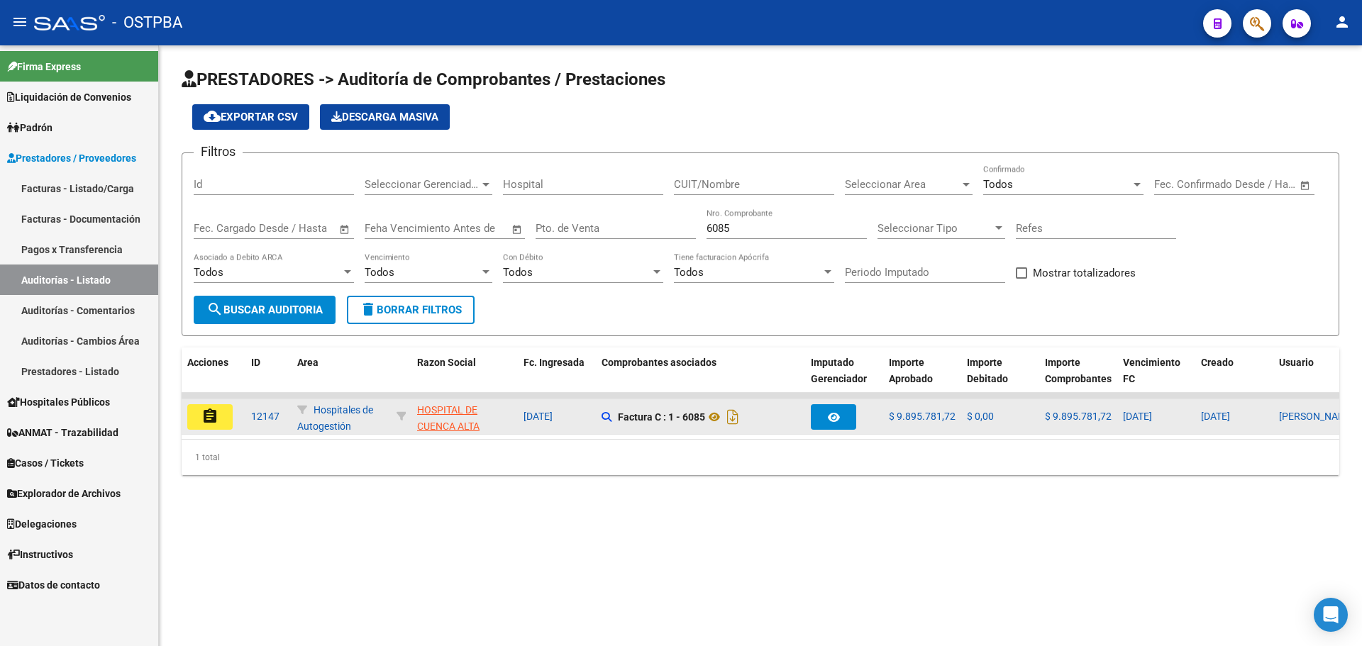
click at [205, 411] on mat-icon "assignment" at bounding box center [210, 416] width 17 height 17
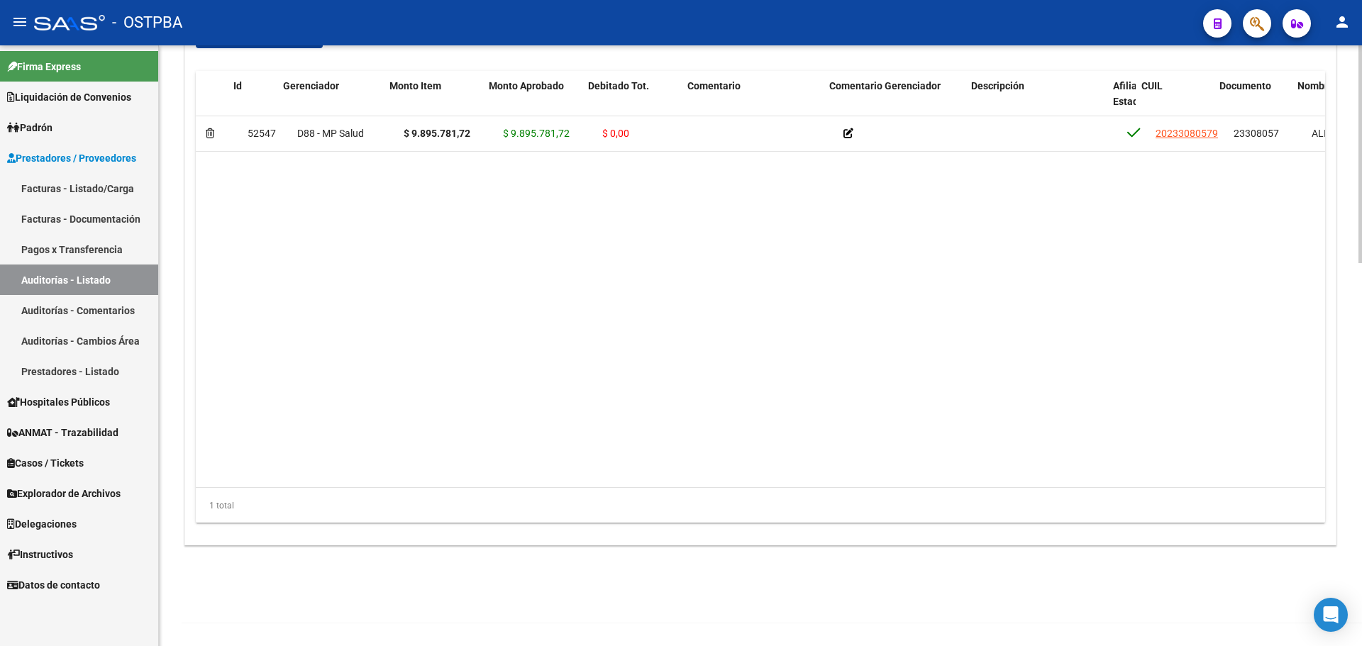
scroll to position [0, 290]
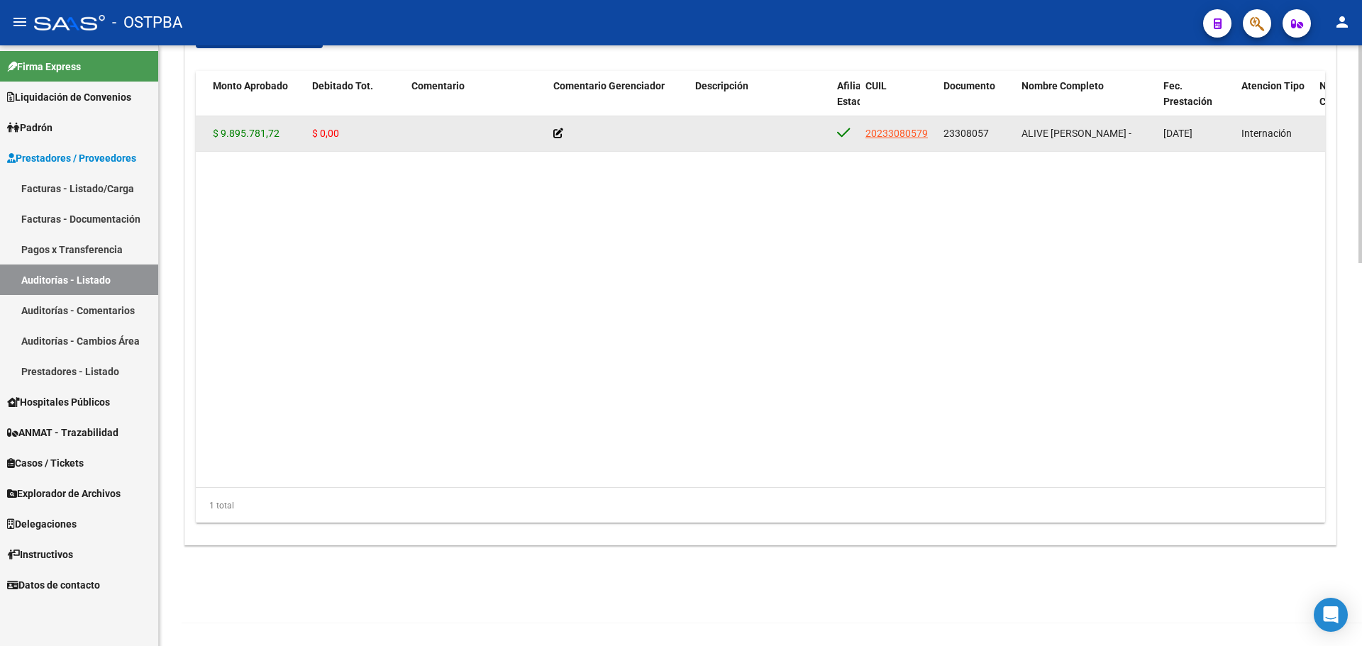
drag, startPoint x: 933, startPoint y: 128, endPoint x: 864, endPoint y: 128, distance: 68.8
click at [864, 128] on datatable-body-cell "20233080579" at bounding box center [899, 133] width 78 height 35
copy span "20233080579"
